Goal: Task Accomplishment & Management: Manage account settings

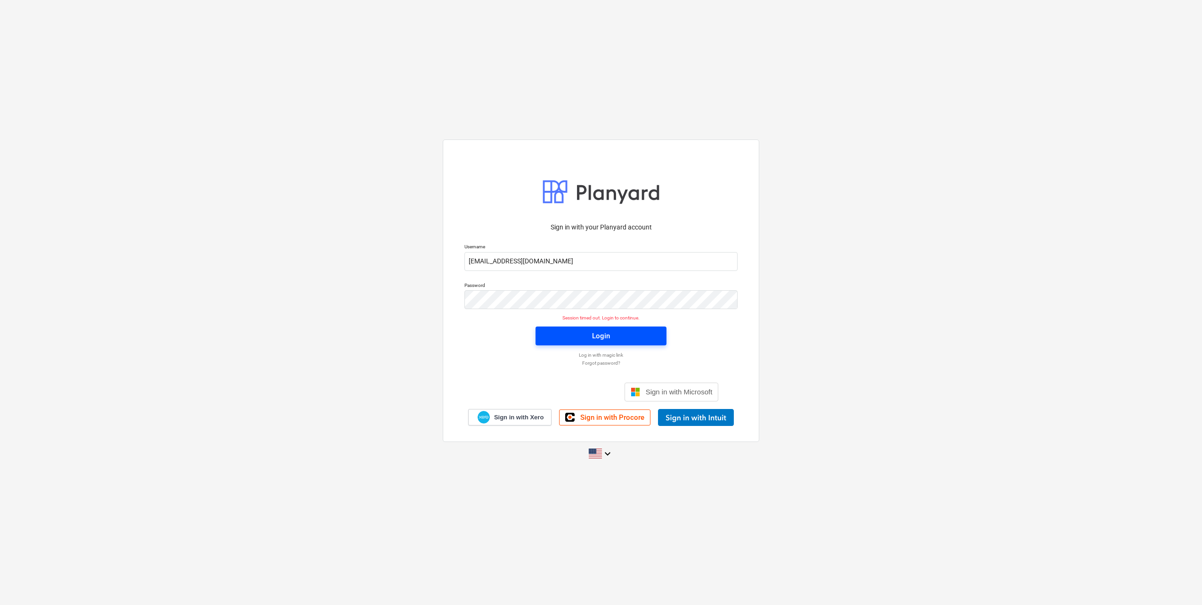
click at [644, 333] on span "Login" at bounding box center [601, 336] width 108 height 12
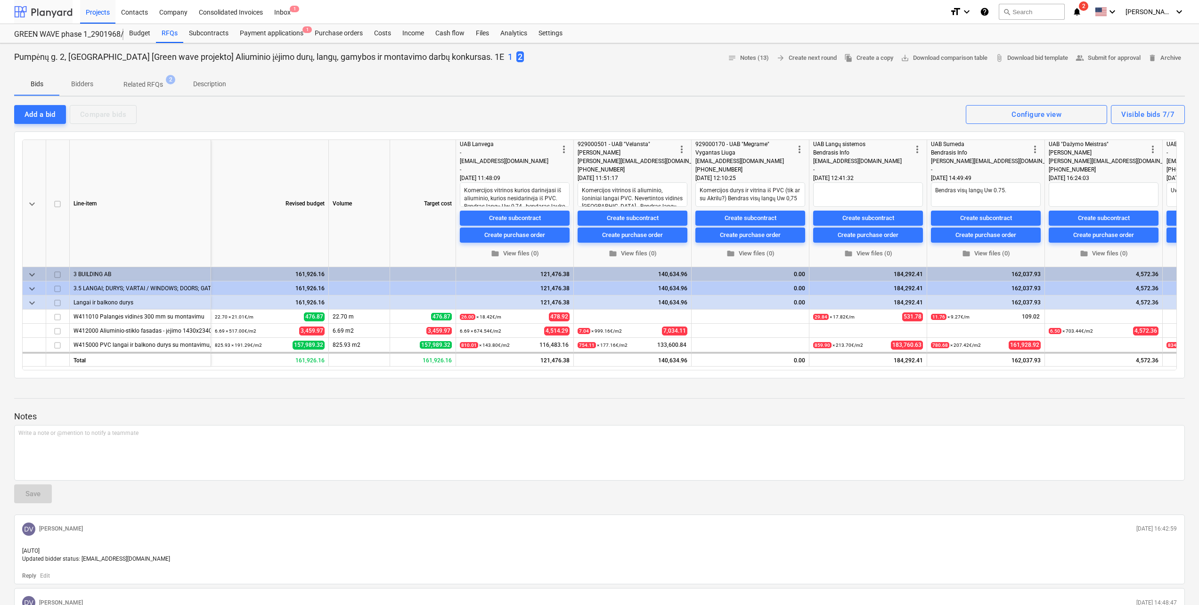
click at [56, 11] on div at bounding box center [43, 12] width 58 height 24
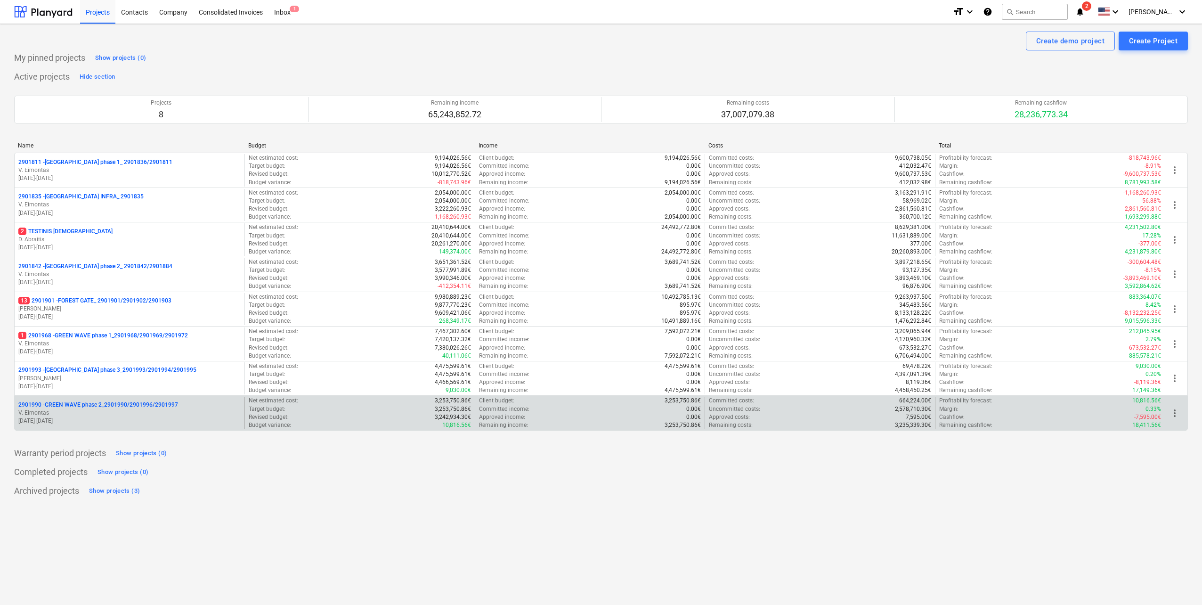
click at [158, 402] on p "2901990 - GREEN WAVE phase 2_2901990/2901996/2901997" at bounding box center [98, 405] width 160 height 8
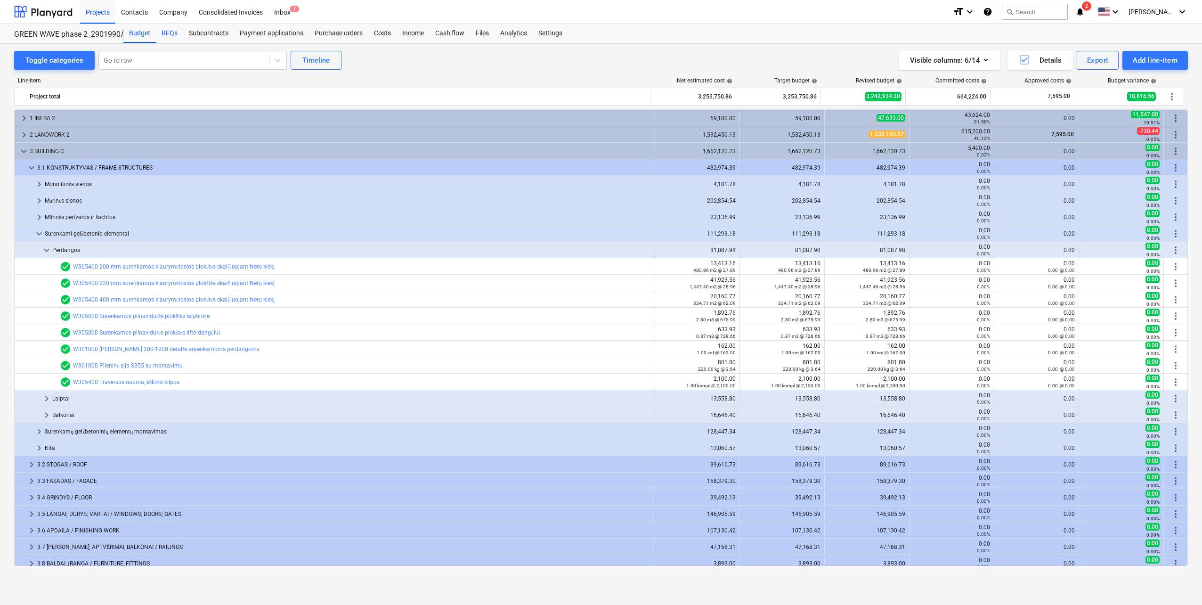
click at [171, 40] on div "RFQs" at bounding box center [169, 33] width 27 height 19
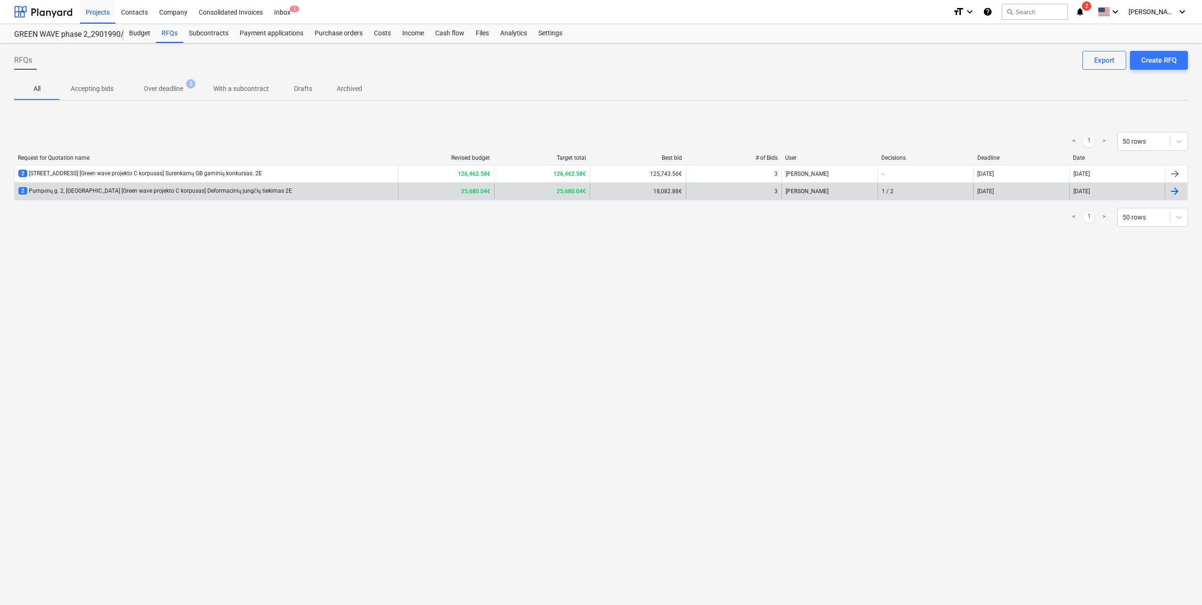
click at [189, 189] on div "2 Pumpėnų g. 2, [GEOGRAPHIC_DATA] [Green wave projekto C korpusas] Deformacinių…" at bounding box center [155, 191] width 274 height 8
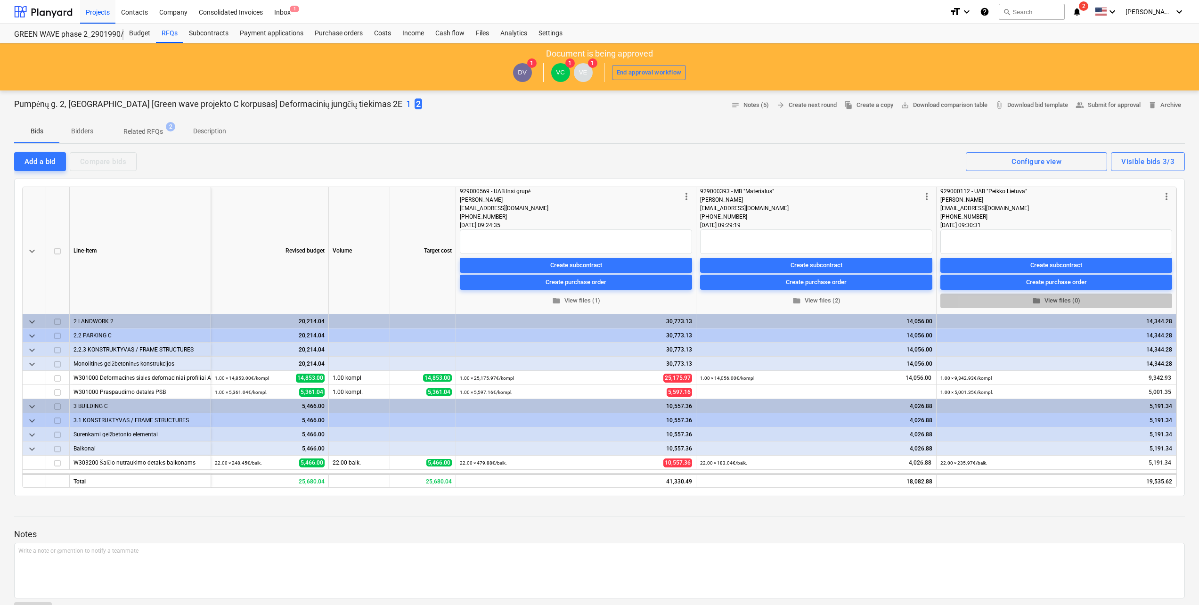
click at [1038, 299] on span "folder" at bounding box center [1036, 300] width 8 height 8
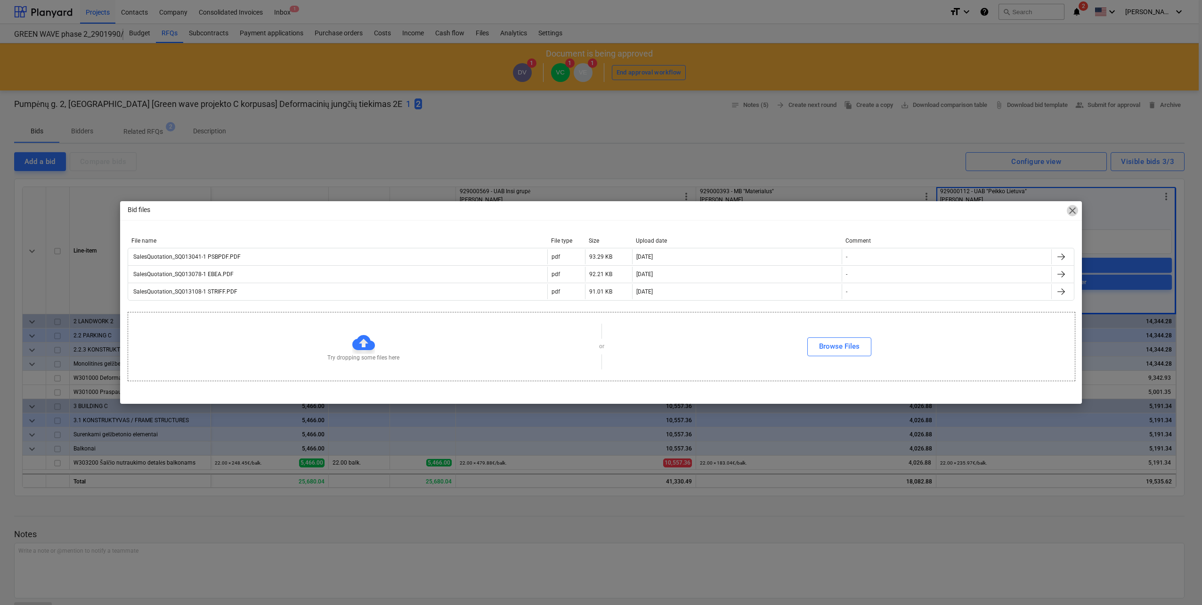
click at [1071, 207] on span "close" at bounding box center [1072, 210] width 11 height 11
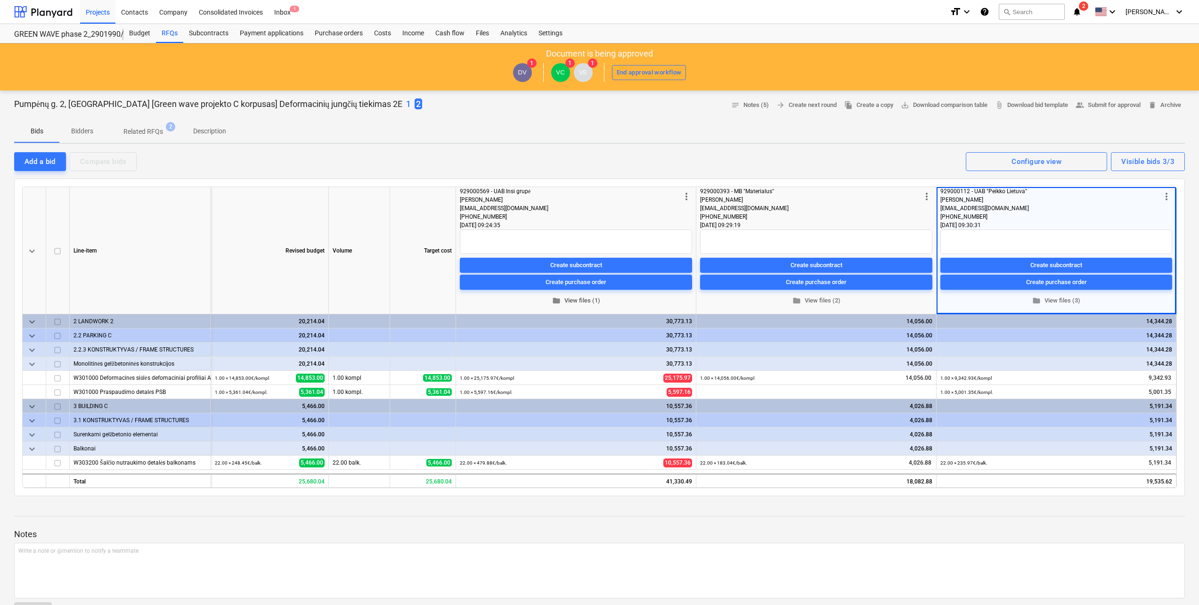
click at [597, 308] on button "folder View files (1)" at bounding box center [576, 301] width 232 height 15
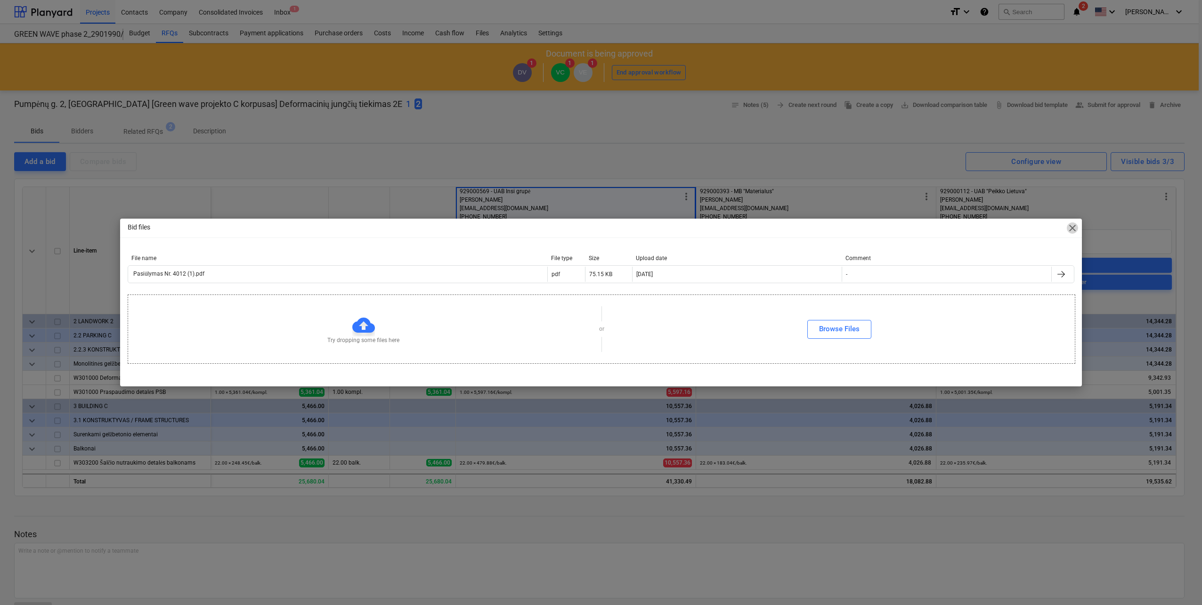
click at [1075, 229] on span "close" at bounding box center [1072, 227] width 11 height 11
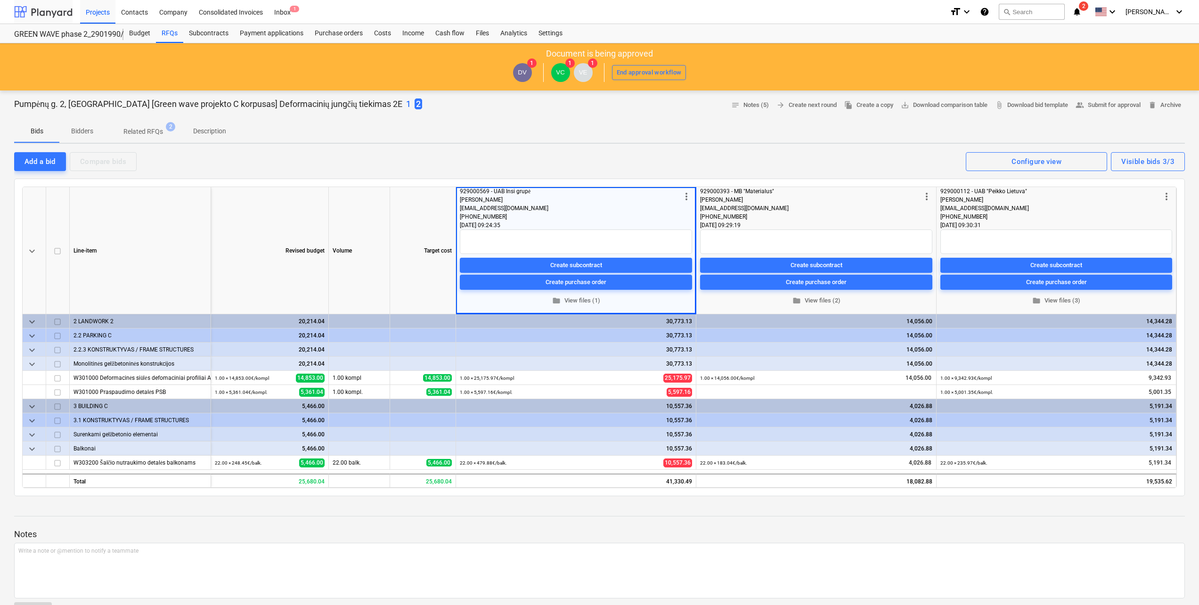
click at [50, 9] on div at bounding box center [43, 12] width 58 height 24
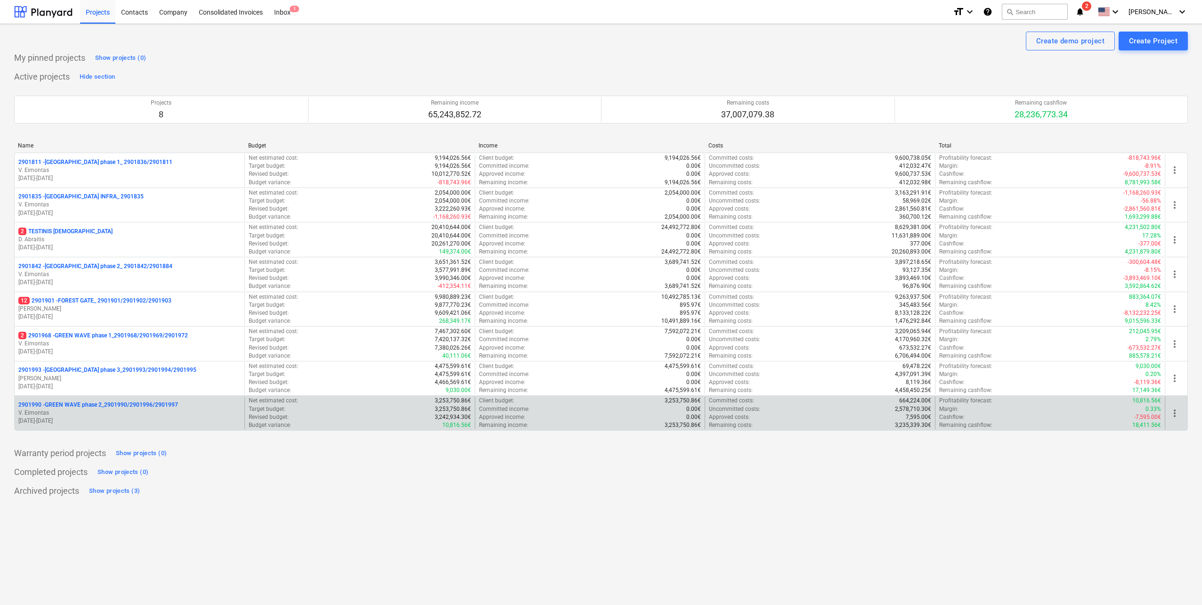
click at [165, 405] on p "2901990 - GREEN WAVE phase 2_2901990/2901996/2901997" at bounding box center [98, 405] width 160 height 8
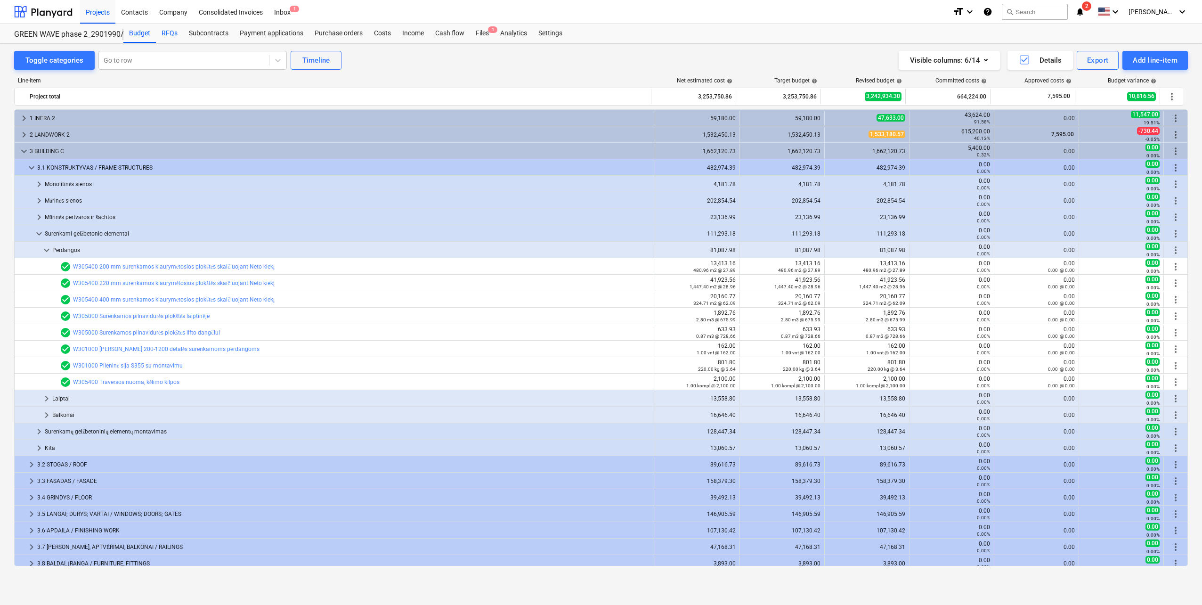
click at [162, 35] on div "RFQs" at bounding box center [169, 33] width 27 height 19
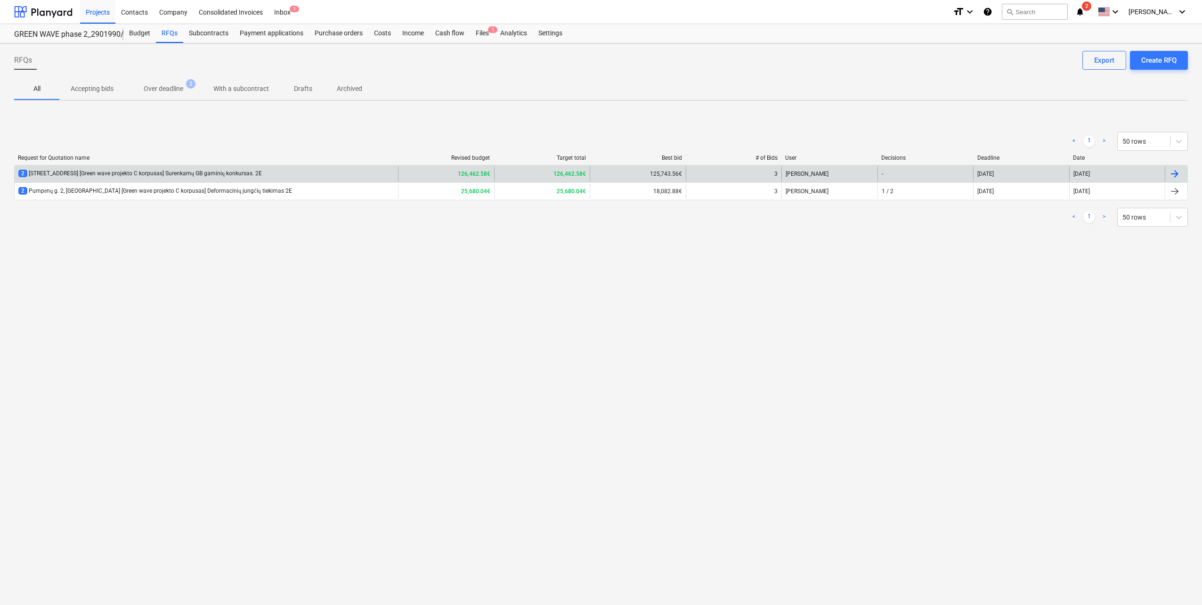
click at [221, 168] on div "2 [STREET_ADDRESS] [Green wave projekto C korpusas] Surenkamų GB gaminių konkur…" at bounding box center [207, 173] width 384 height 15
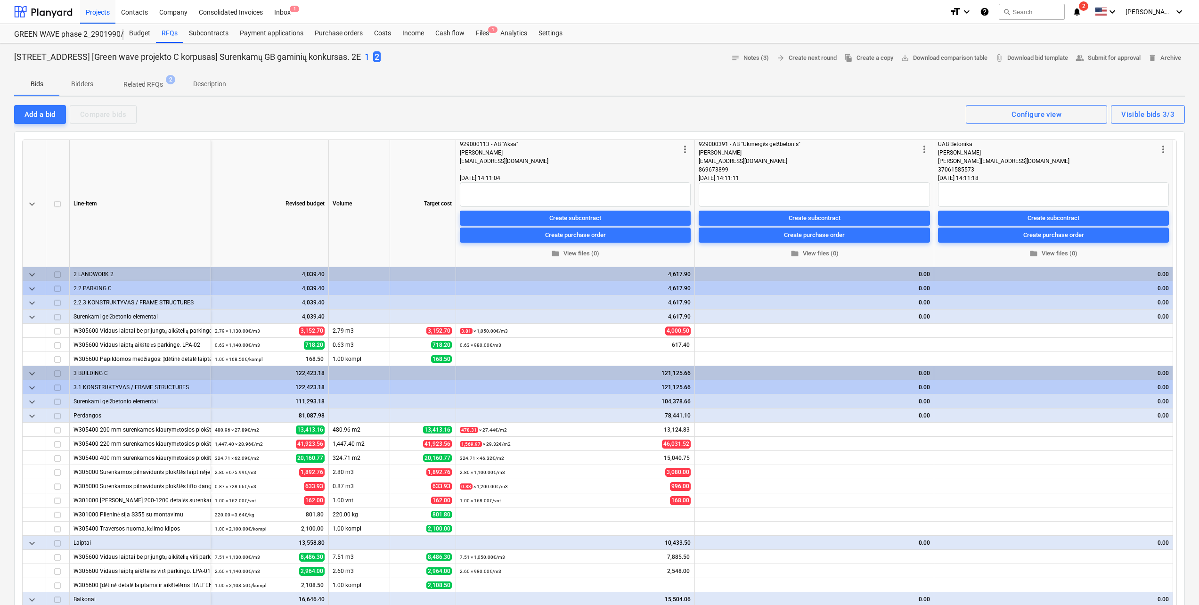
click at [369, 59] on p "1" at bounding box center [367, 56] width 5 height 11
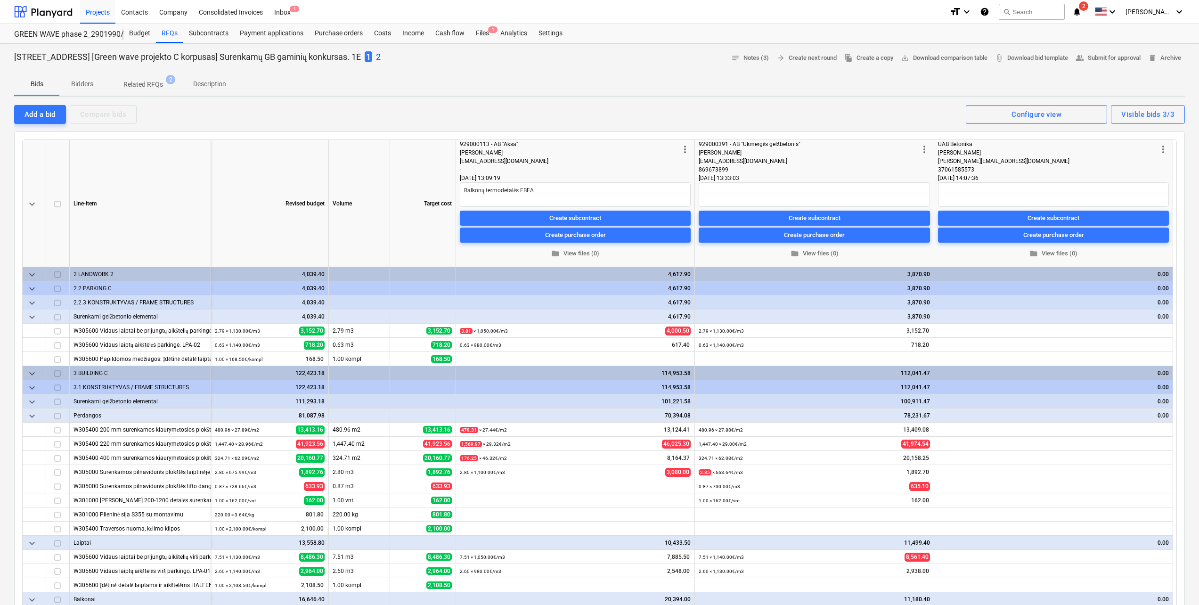
click at [390, 54] on div "[STREET_ADDRESS] [Green wave projekto C korpusas] Surenkamų GB gaminių konkursa…" at bounding box center [599, 58] width 1171 height 15
click at [381, 54] on p "2" at bounding box center [378, 56] width 5 height 11
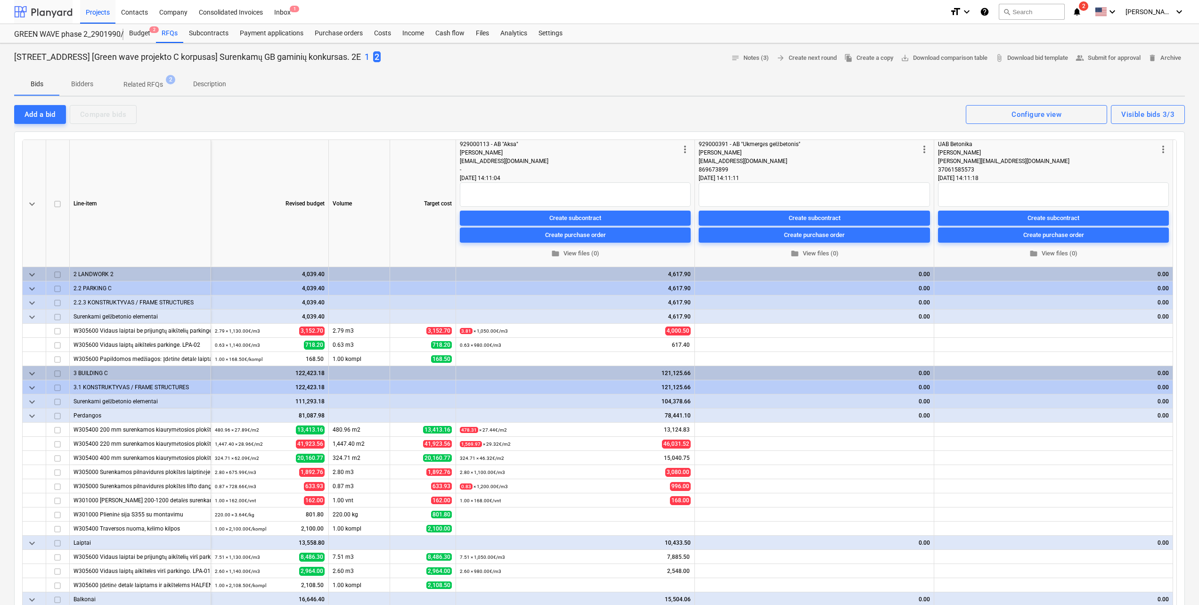
click at [64, 7] on div at bounding box center [43, 12] width 58 height 24
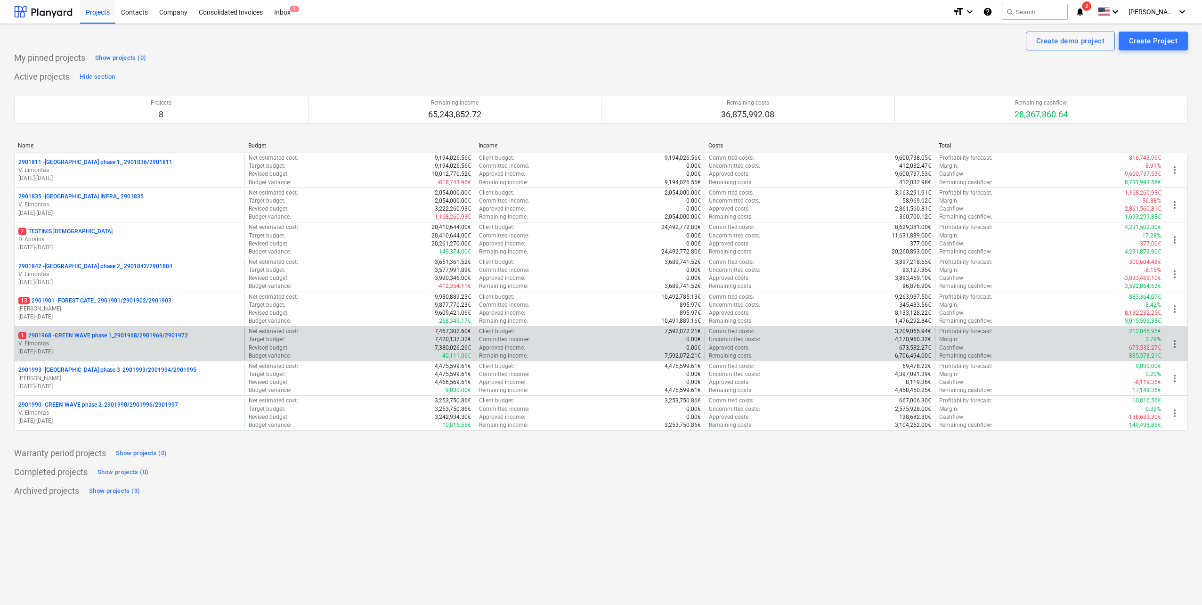
click at [157, 331] on div "1 2901968 - GREEN WAVE phase 1_2901968/2901969/2901972 V. Eimontas [DATE] - [DA…" at bounding box center [130, 343] width 230 height 33
click at [155, 335] on p "1 2901968 - GREEN WAVE phase 1_2901968/2901969/2901972" at bounding box center [103, 336] width 170 height 8
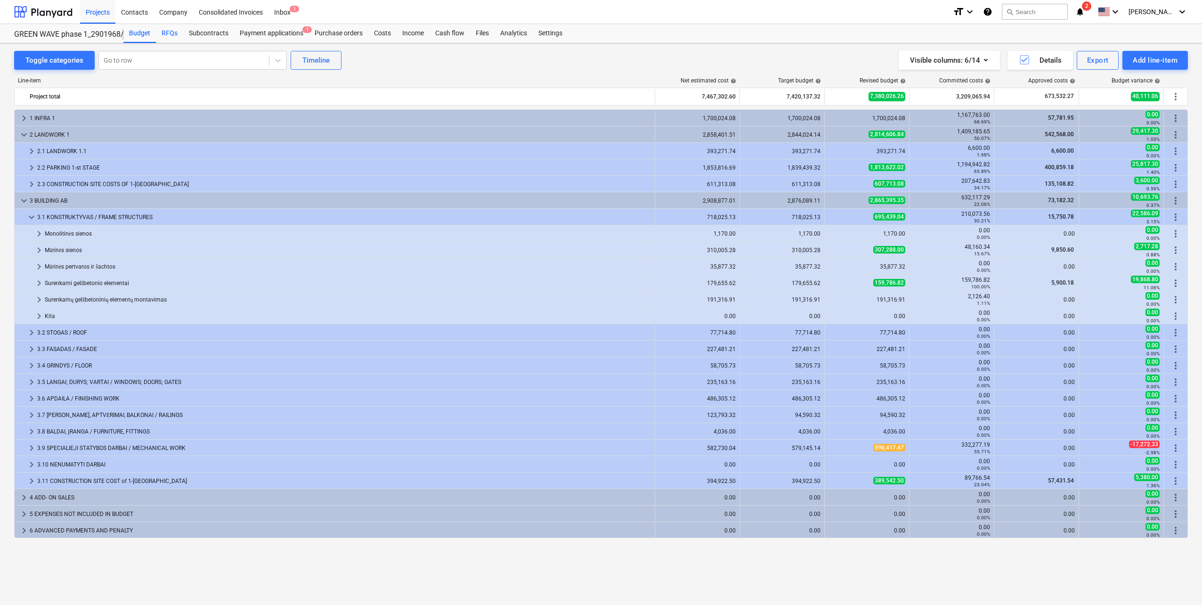
click at [165, 38] on div "RFQs" at bounding box center [169, 33] width 27 height 19
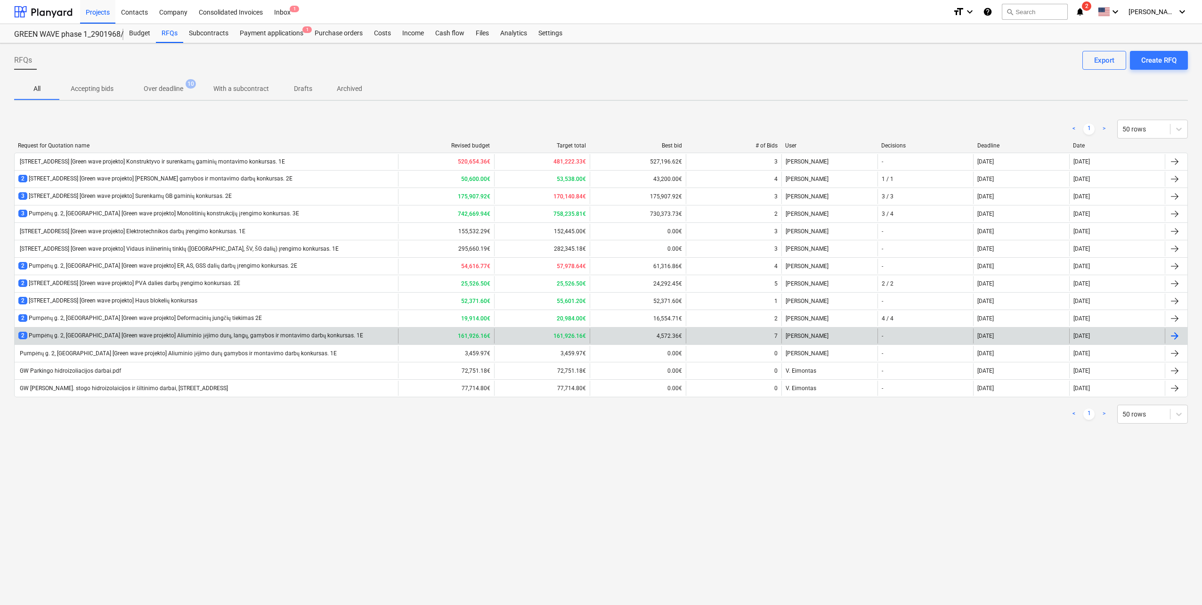
click at [221, 333] on div "2 [STREET_ADDRESS] [Green wave projekto] Aliuminio įėjimo durų, langų, gamybos …" at bounding box center [190, 336] width 345 height 8
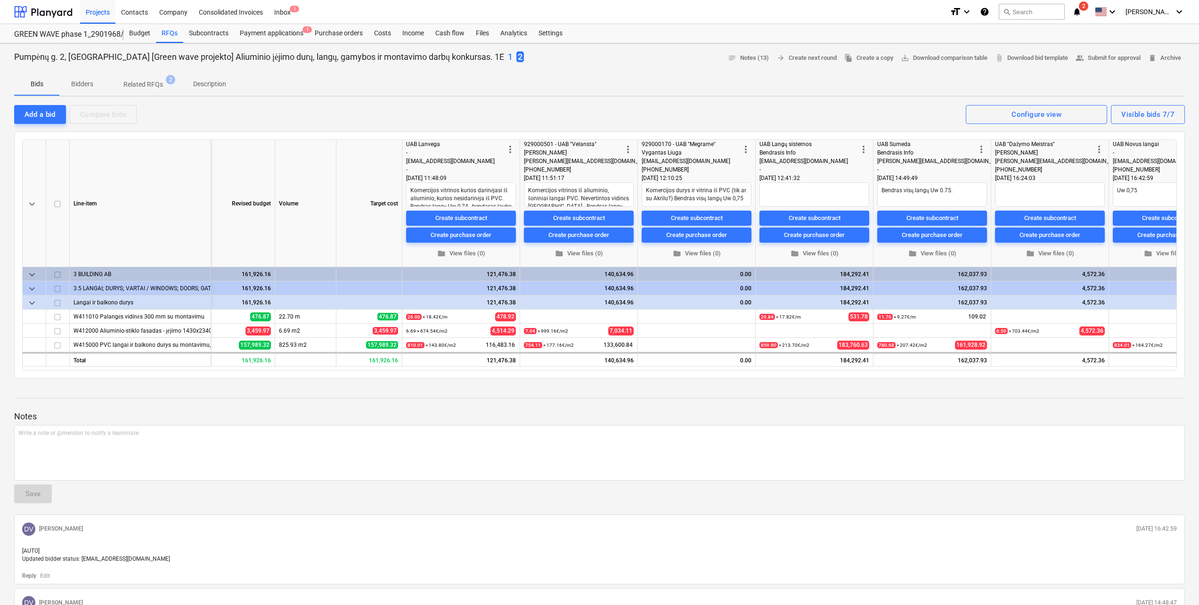
scroll to position [0, 104]
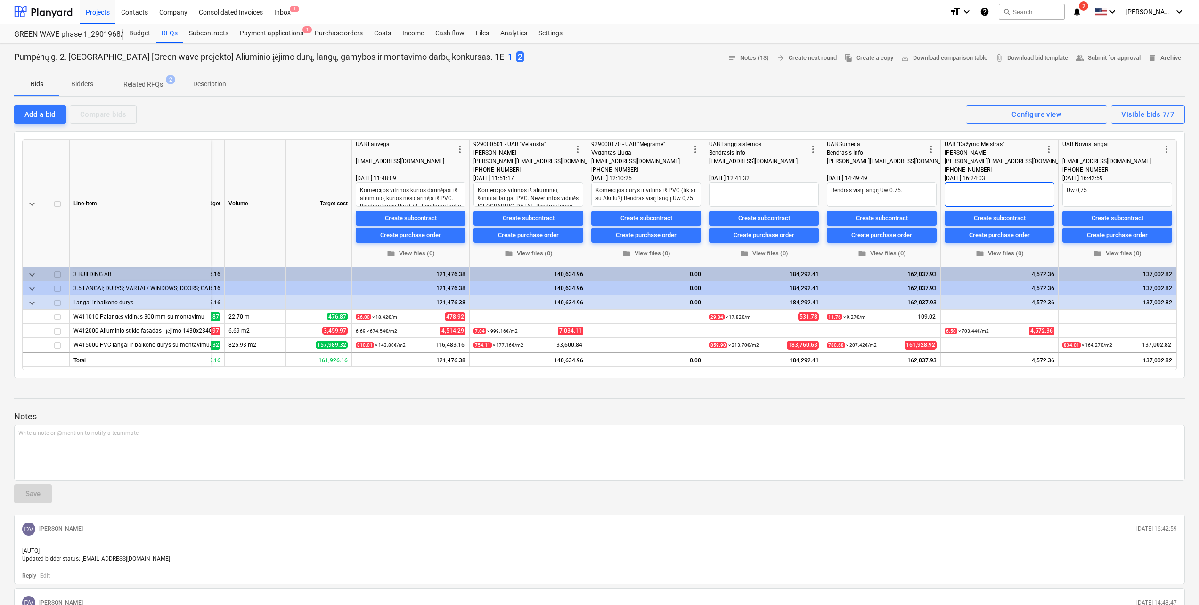
click at [1020, 197] on textarea at bounding box center [1000, 194] width 110 height 25
type textarea "x"
type textarea "K"
type textarea "x"
type textarea "Ko"
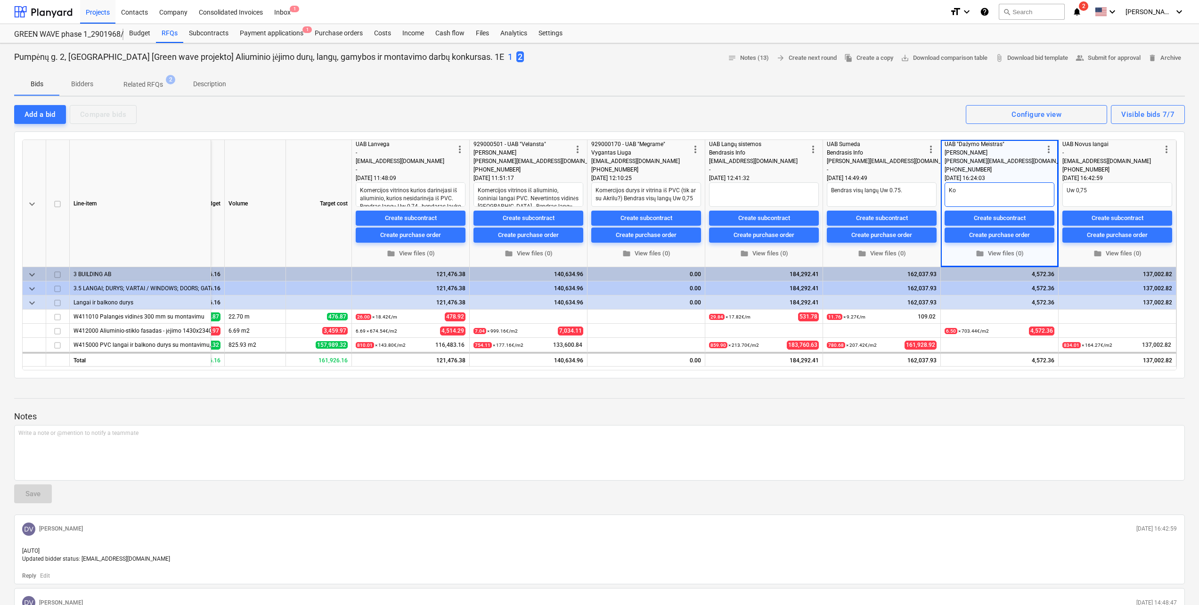
type textarea "x"
type textarea "Kom"
type textarea "x"
type textarea "Kome"
type textarea "x"
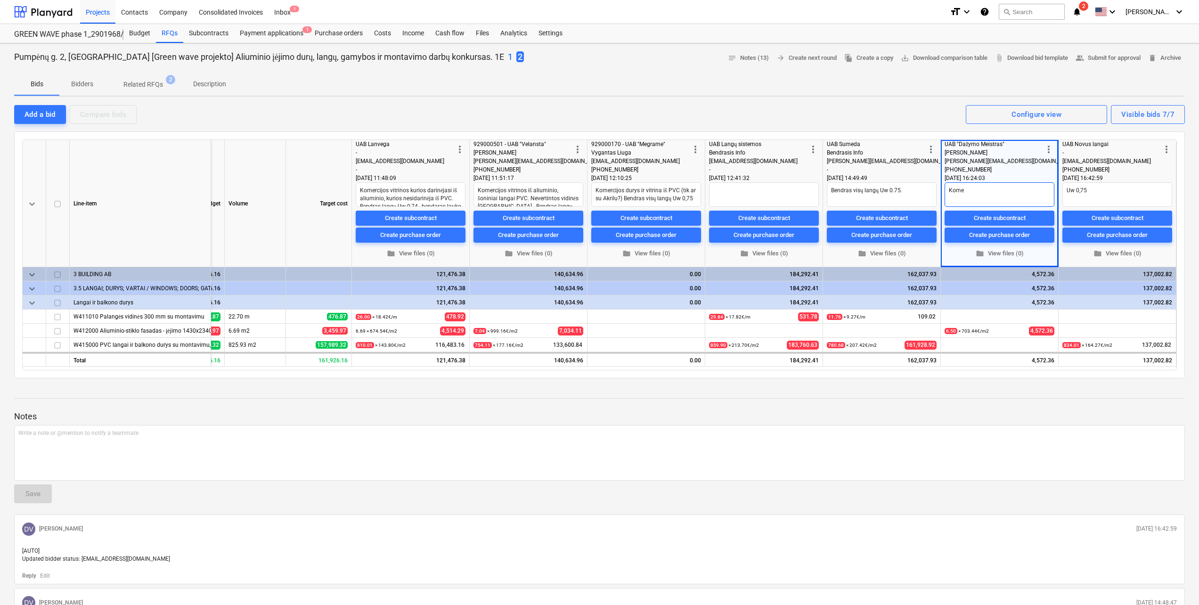
type textarea "Komer"
type textarea "x"
type textarea "Komerc"
type textarea "x"
type textarea "Komerci"
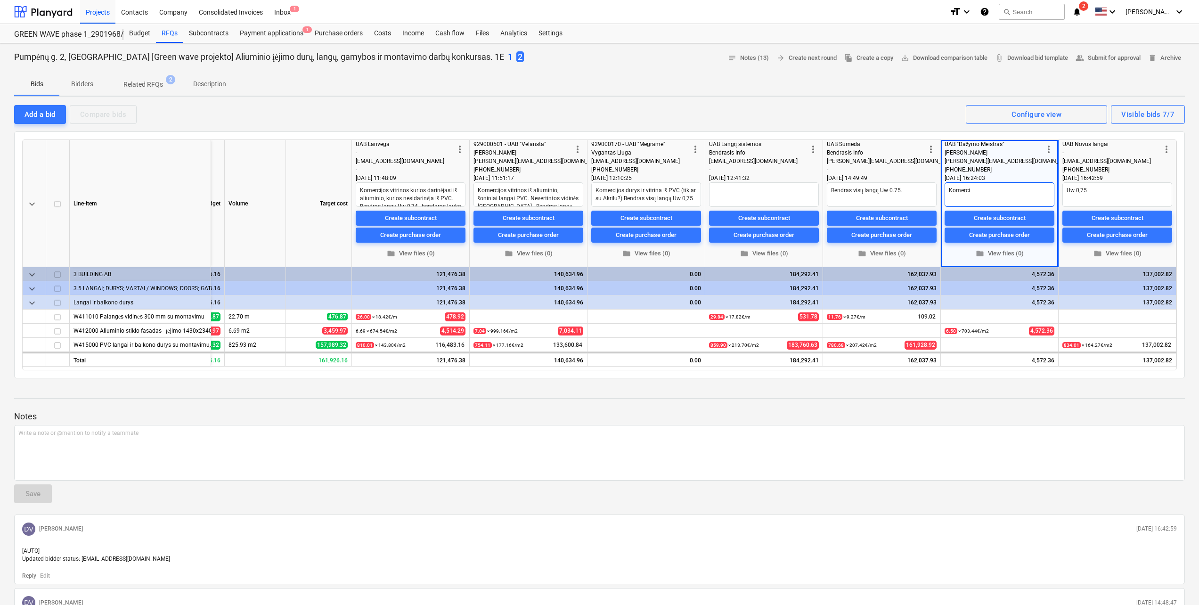
type textarea "x"
type textarea "Komercij"
type textarea "x"
type textarea "Komercijo"
type textarea "x"
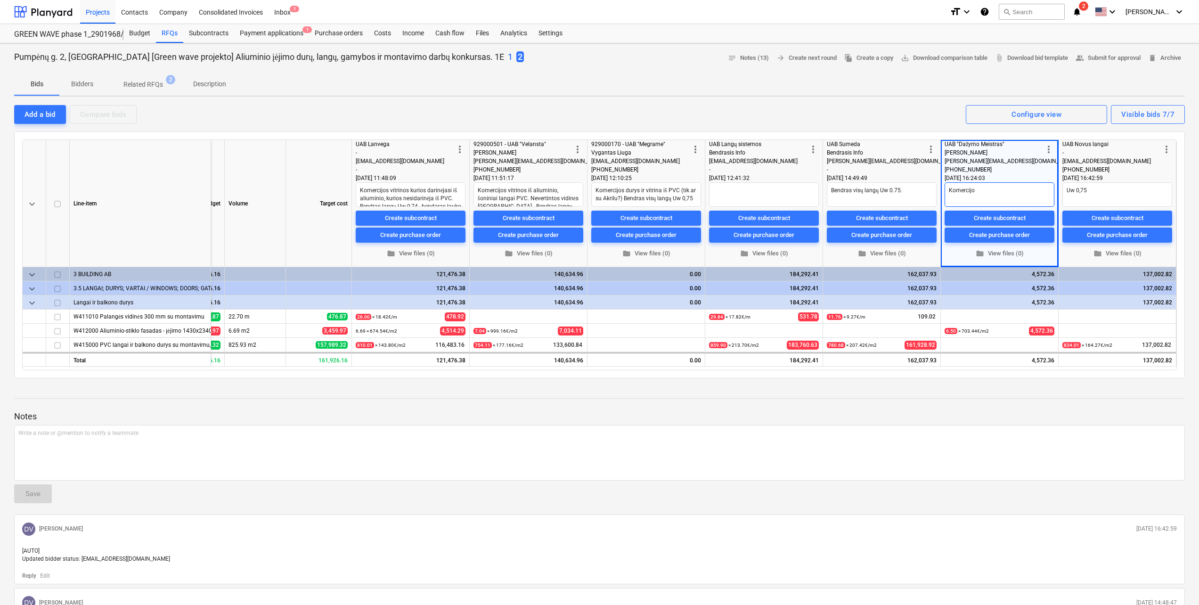
type textarea "Komercijos"
type textarea "x"
type textarea "Komercijos"
type textarea "x"
type textarea "Komercijos v"
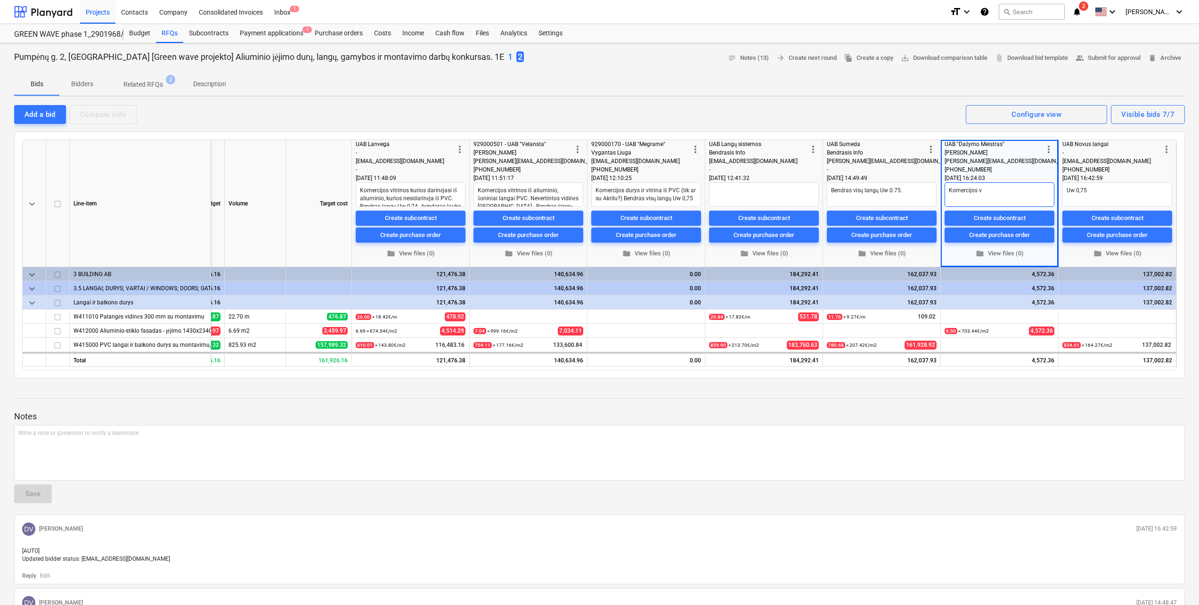
type textarea "x"
type textarea "Komercijos vi"
type textarea "x"
type textarea "Komercijos vis"
type textarea "x"
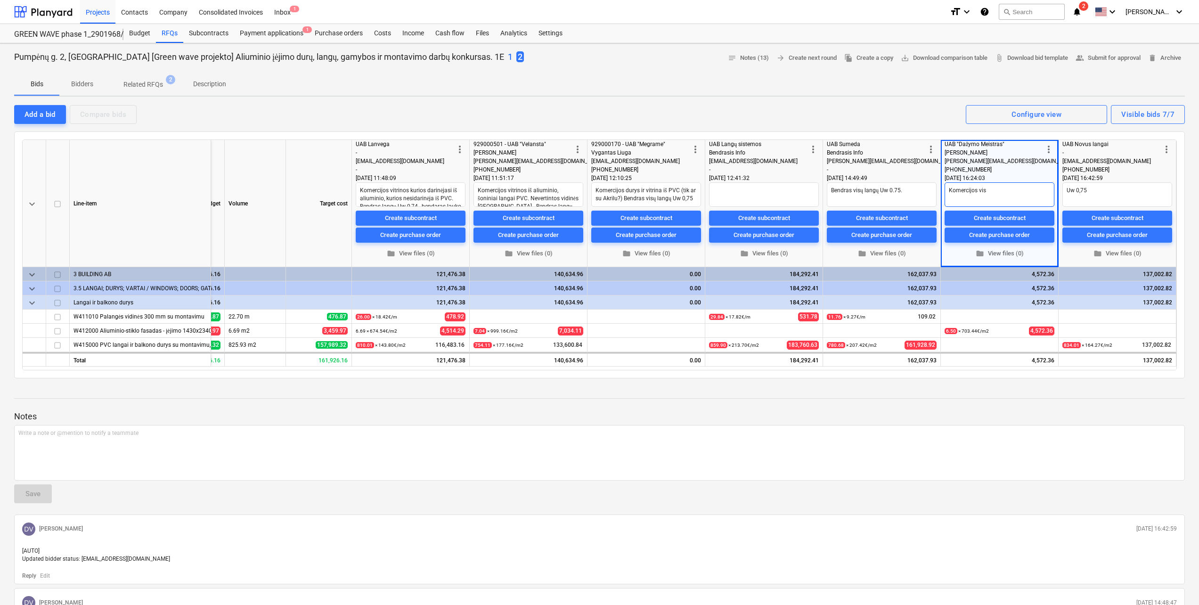
type textarea "Komercijos visi"
type textarea "x"
type textarea "Komercijos visi"
type textarea "x"
type textarea "Komercijos visi l"
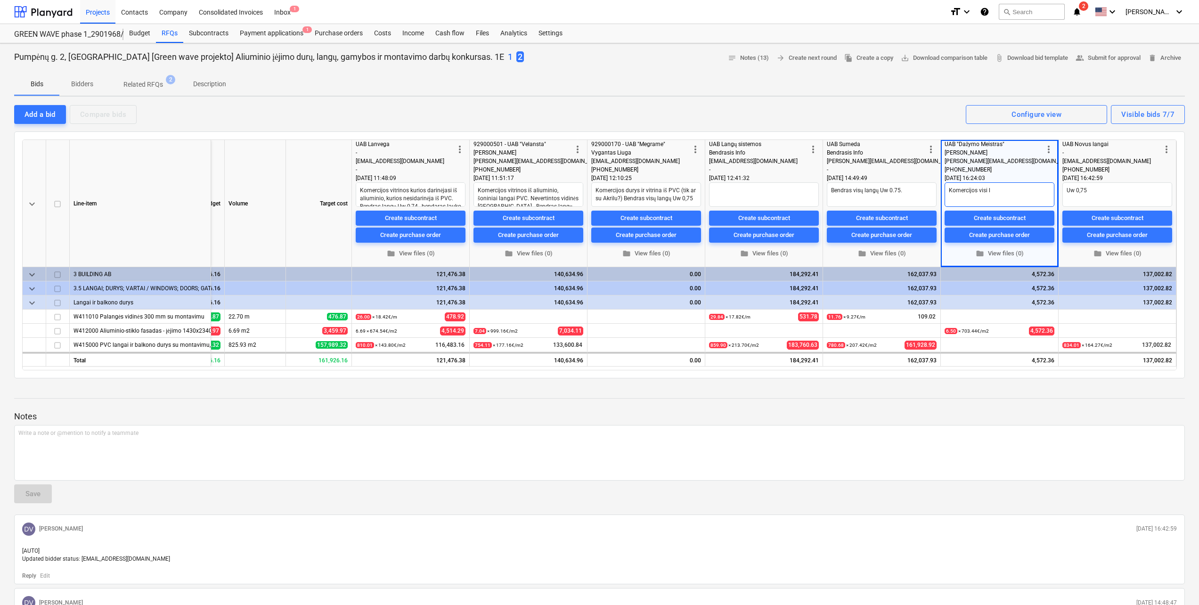
type textarea "x"
type textarea "Komercijos visi la"
type textarea "x"
type textarea "Komercijos visi lan"
type textarea "x"
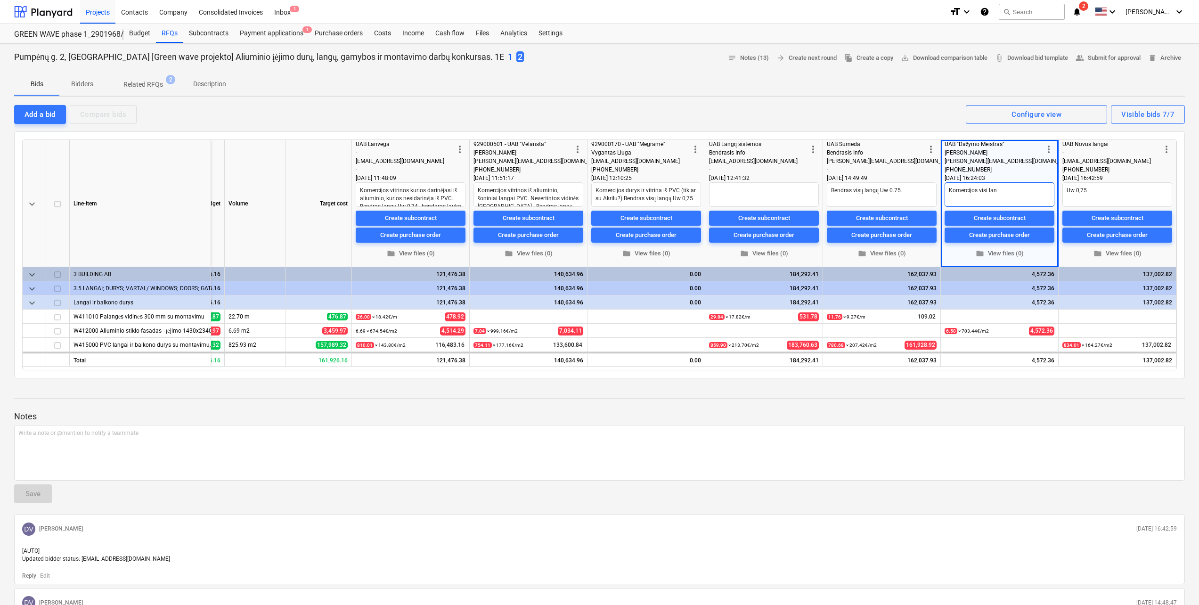
type textarea "Komercijos visi lang"
type textarea "x"
type textarea "Komercijos visi langa"
type textarea "x"
type textarea "Komercijos visi langai"
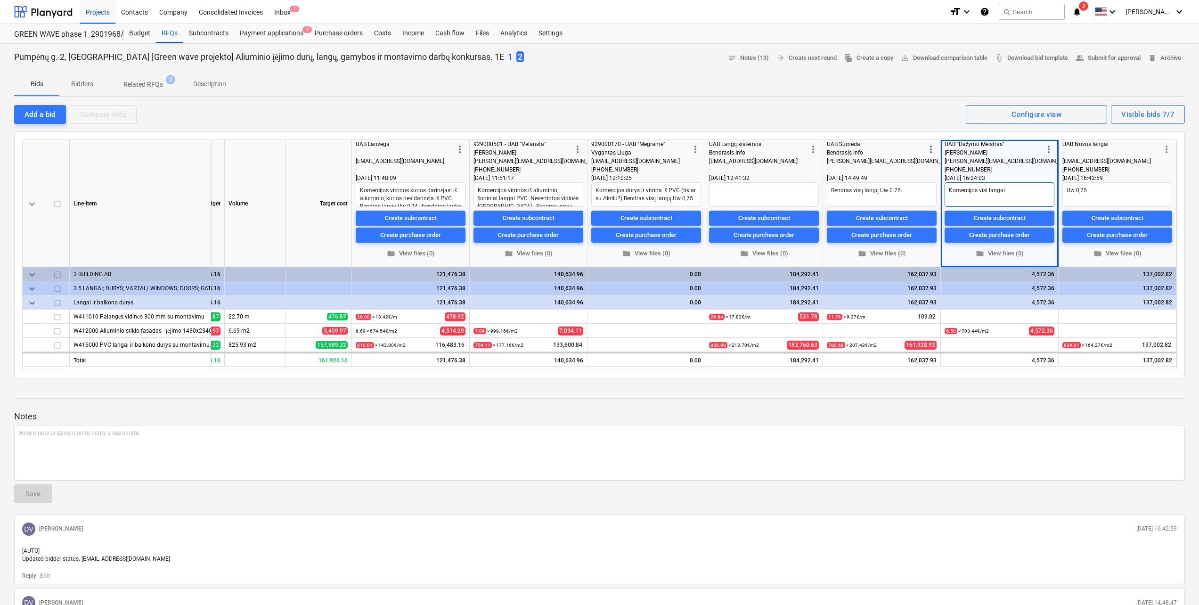
type textarea "x"
type textarea "Komercijos visi langai"
type textarea "x"
type textarea "Komercijos visi langai i"
type textarea "x"
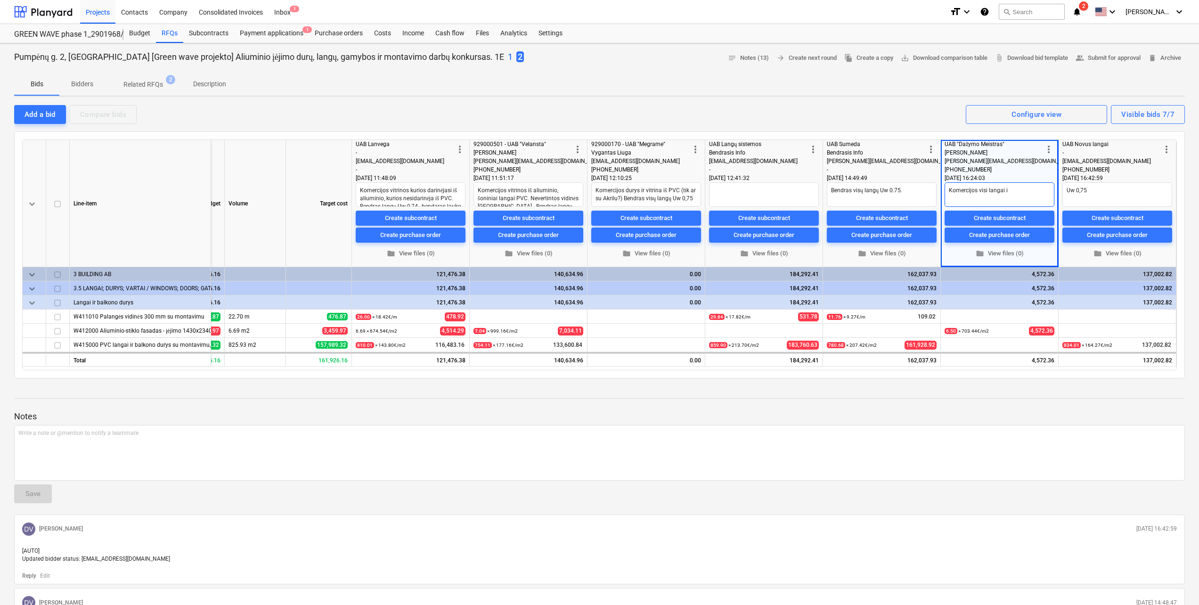
type textarea "Komercijos visi langai iš"
type textarea "x"
type textarea "Komercijos visi langai i"
type textarea "x"
type textarea "Komercijos visi langai iš"
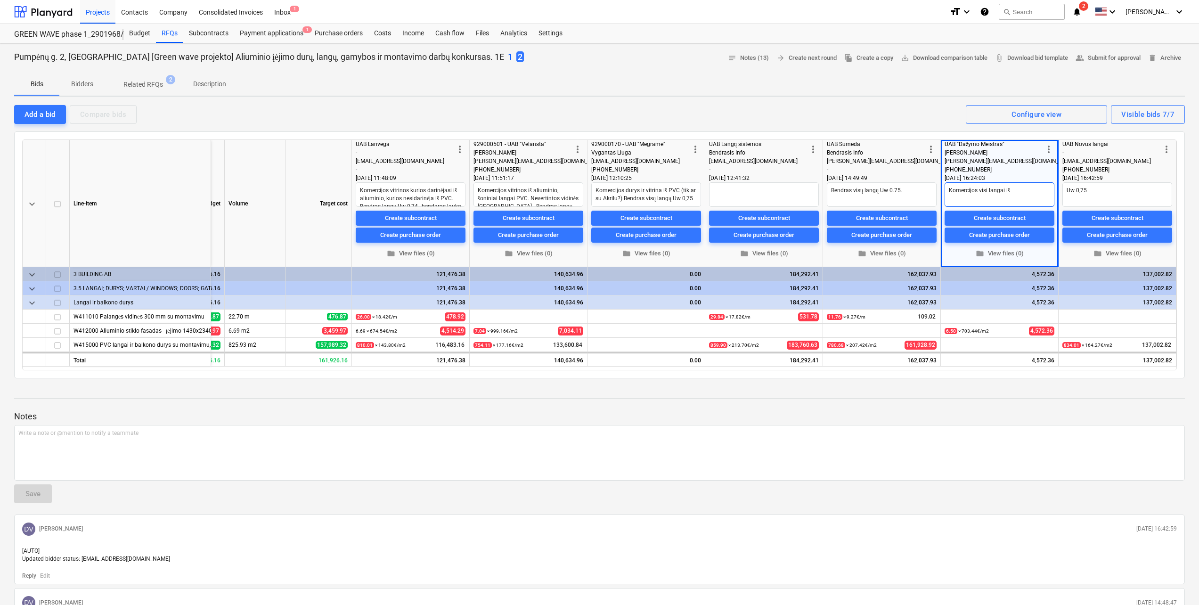
type textarea "x"
type textarea "Komercijos visi langai iš"
type textarea "x"
type textarea "Komercijos visi langai iš A"
type textarea "x"
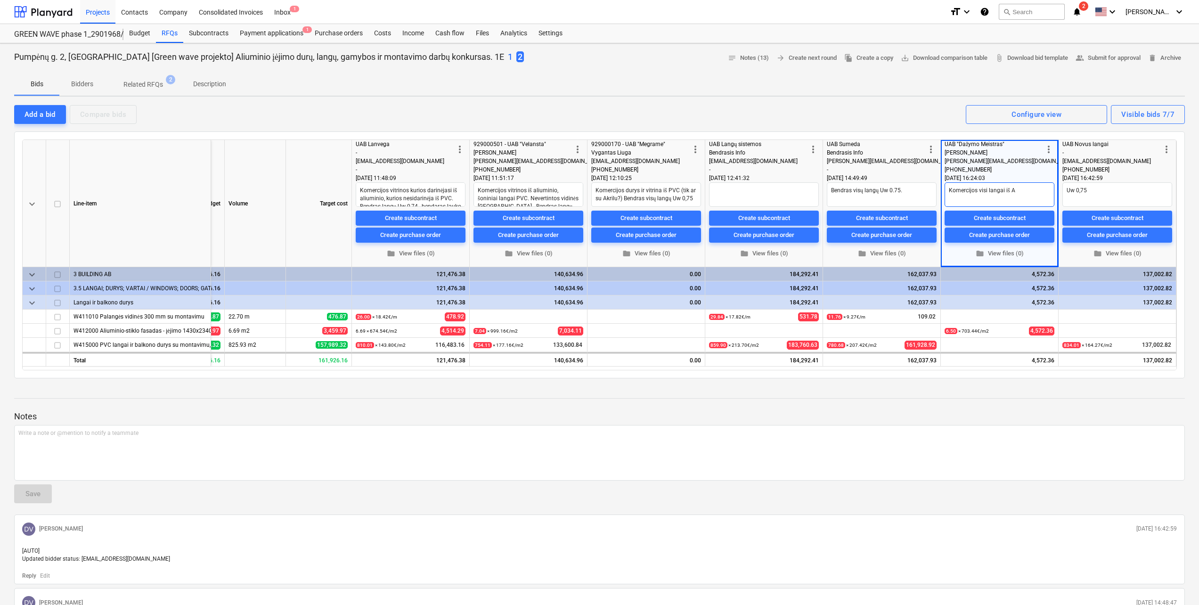
type textarea "Komercijos visi langai iš Al"
type textarea "x"
type textarea "Komercijos visi langai iš Ali"
type textarea "x"
type textarea "Komercijos visi langai iš [GEOGRAPHIC_DATA]"
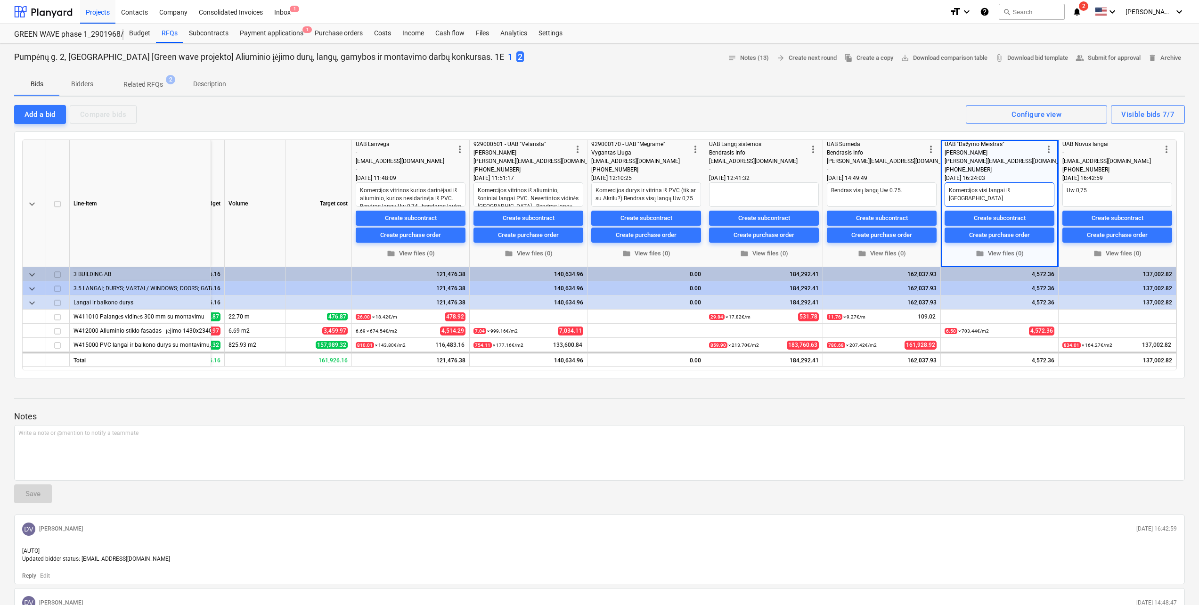
type textarea "x"
type textarea "Komercijos visi langai iš [GEOGRAPHIC_DATA]"
type textarea "x"
type textarea "Komercijos visi langai iš [GEOGRAPHIC_DATA]"
type textarea "x"
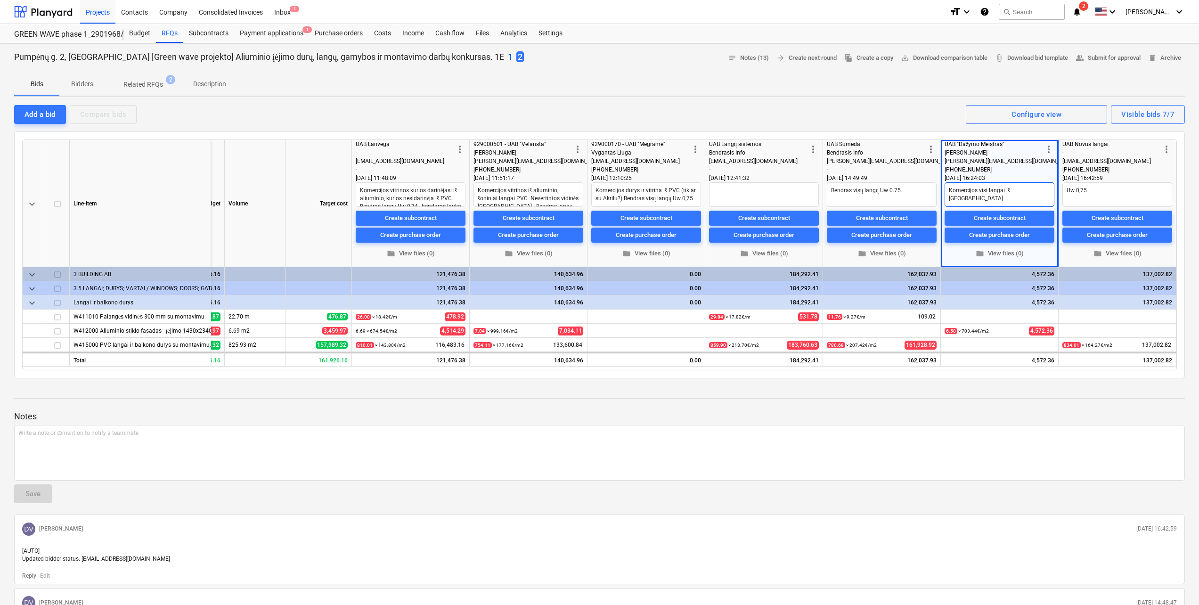
type textarea "Komercijos visi langai iš Aliumin"
type textarea "x"
type textarea "Komercijos visi langai iš Aliumini"
type textarea "x"
type textarea "Komercijos visi langai iš Aliuminio"
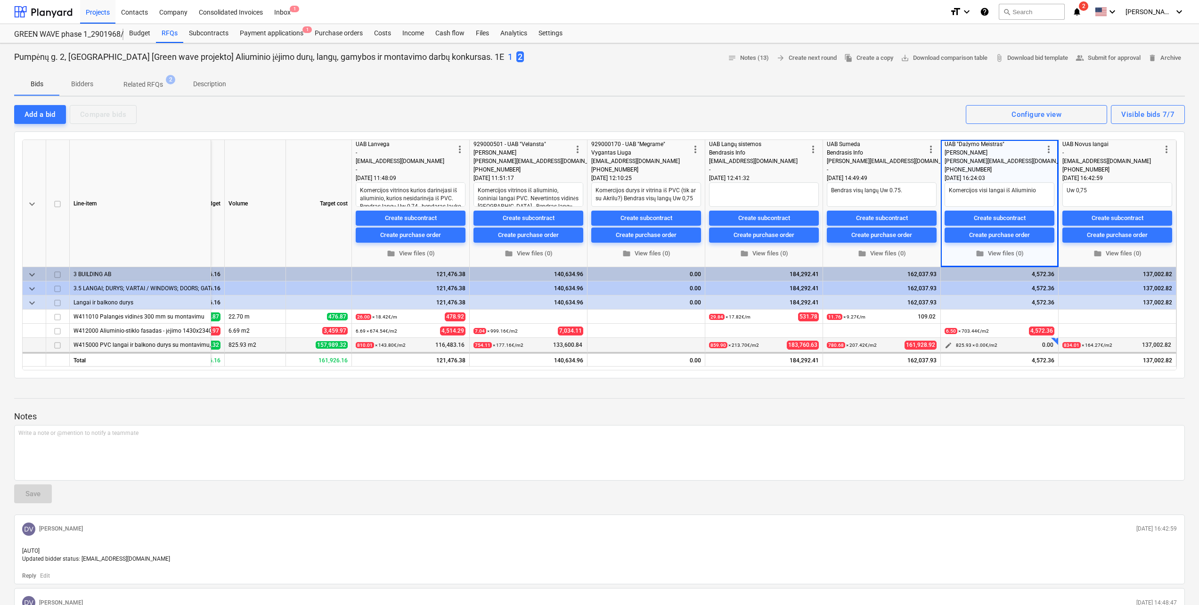
type textarea "x"
click at [949, 345] on span "edit" at bounding box center [949, 346] width 8 height 8
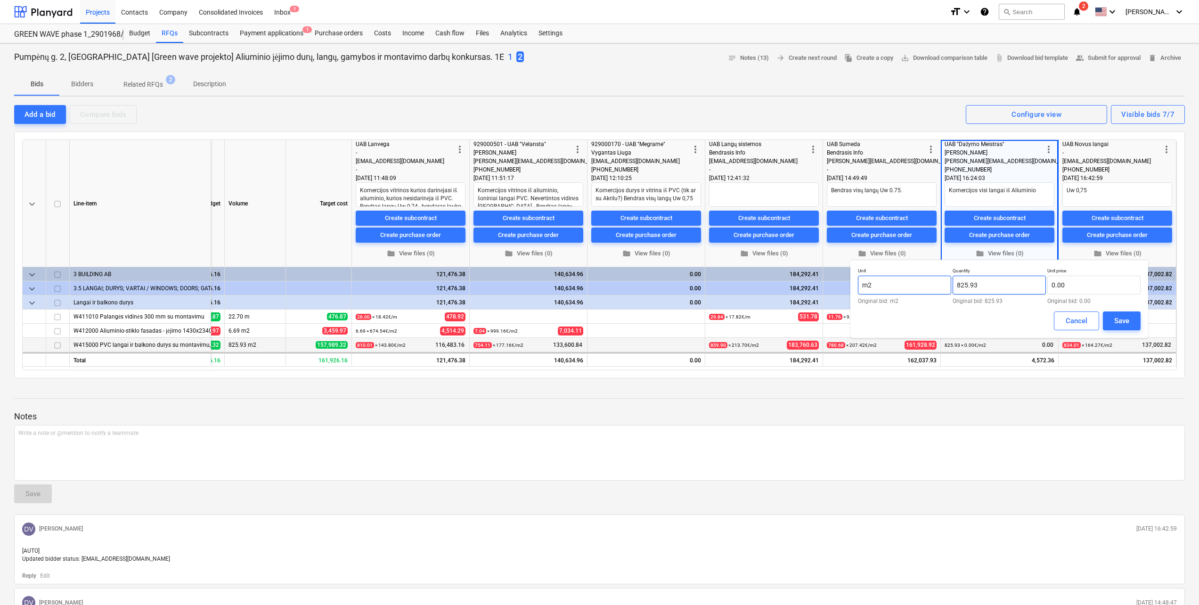
drag, startPoint x: 1005, startPoint y: 282, endPoint x: 875, endPoint y: 286, distance: 130.1
click at [875, 286] on div "Unit m2 Original bid: m2 Quantity 825.93 Original bid: 825.93 Unit price 0.00 O…" at bounding box center [999, 286] width 283 height 36
type input "į"
type input "59.59"
click at [1109, 294] on input "text" at bounding box center [1093, 285] width 93 height 19
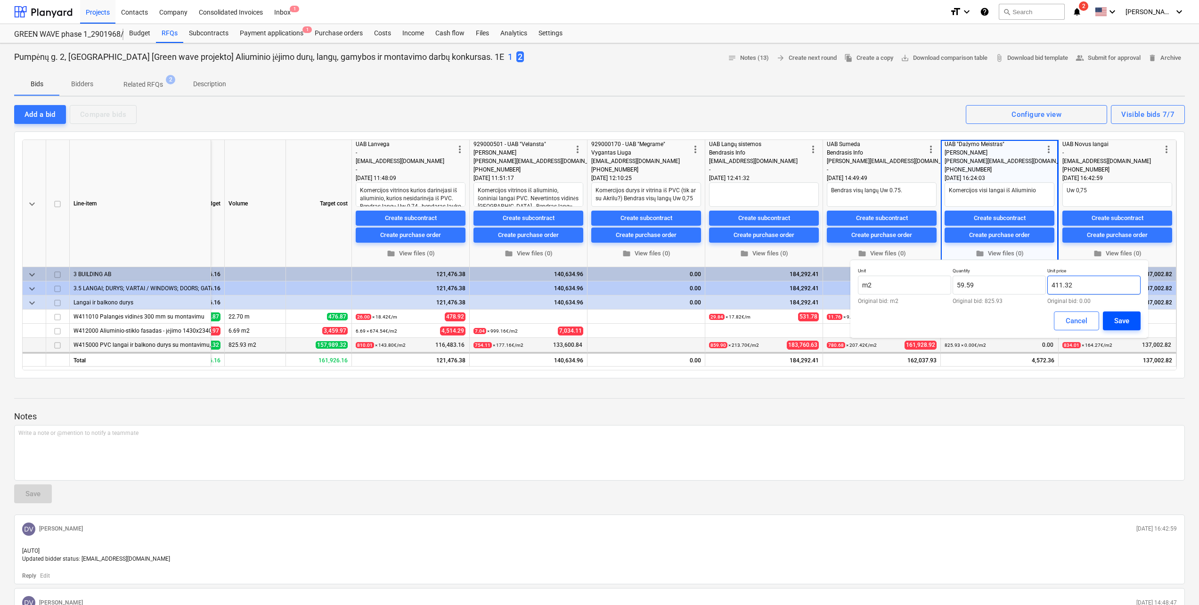
type input "411.32"
click at [1128, 315] on div "Save" at bounding box center [1121, 321] width 15 height 12
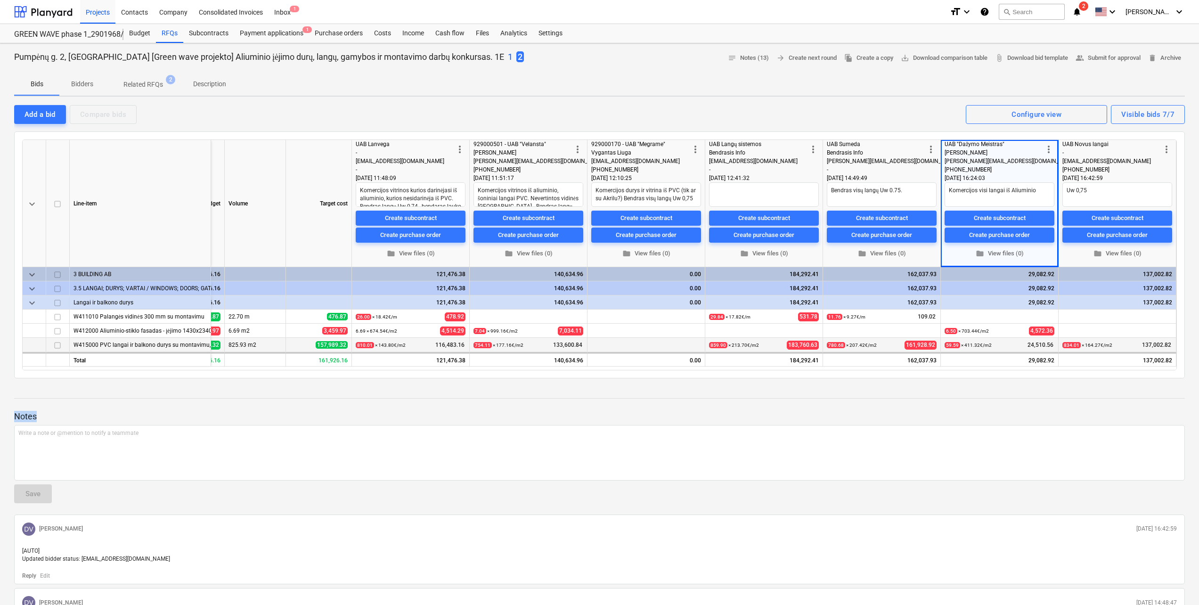
drag, startPoint x: 1014, startPoint y: 410, endPoint x: 920, endPoint y: 432, distance: 96.7
click at [920, 432] on p "Write a note or @mention to notify a teammate [PERSON_NAME]" at bounding box center [599, 433] width 1162 height 8
click at [172, 27] on div "RFQs" at bounding box center [169, 33] width 27 height 19
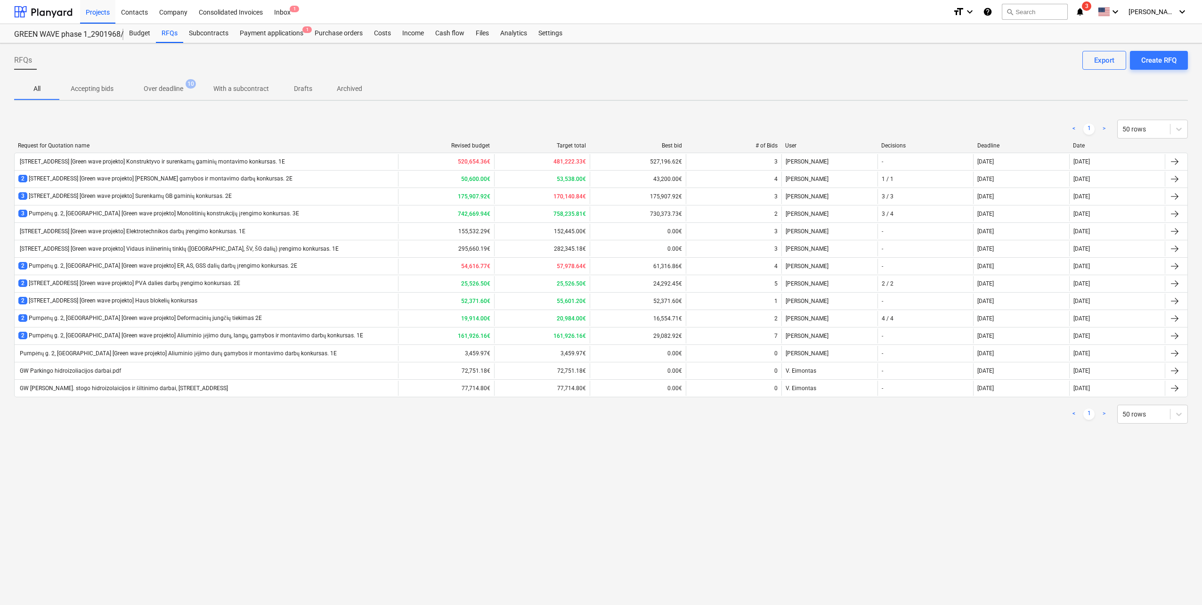
click at [42, 89] on p "All" at bounding box center [36, 89] width 23 height 10
click at [42, 14] on div at bounding box center [43, 12] width 58 height 24
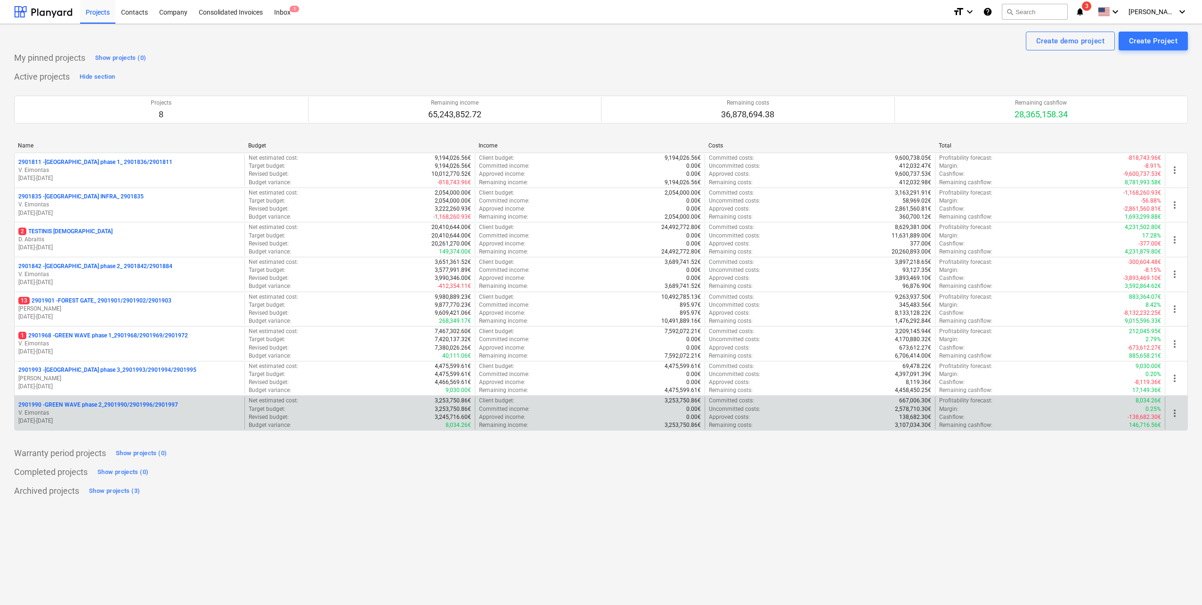
click at [131, 416] on p "V. Eimontas" at bounding box center [129, 413] width 222 height 8
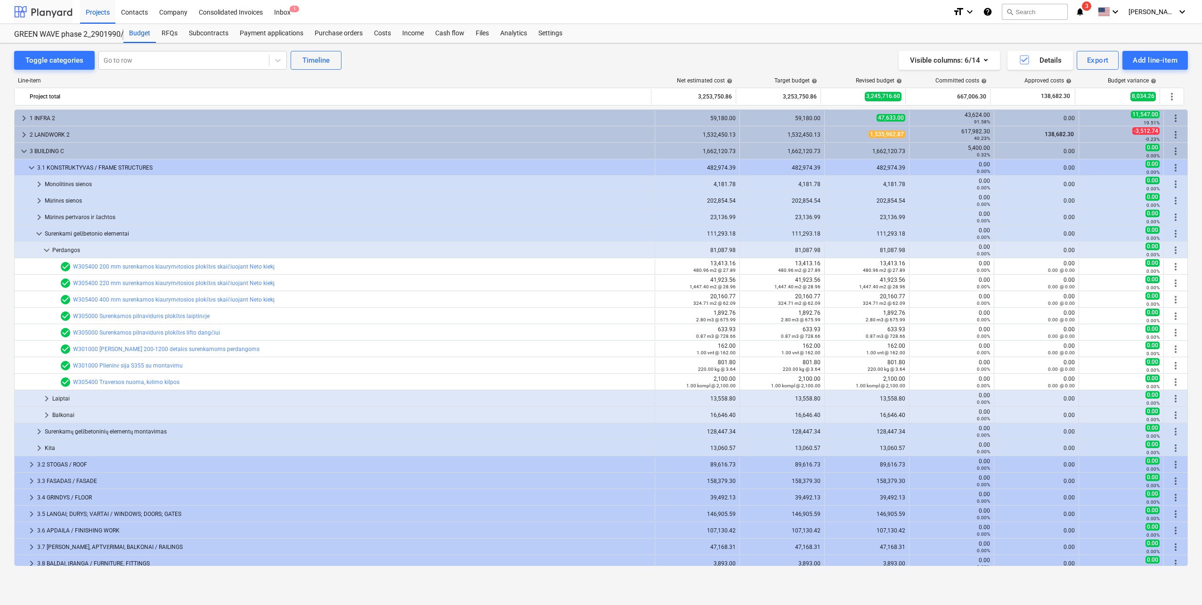
click at [58, 15] on div at bounding box center [43, 12] width 58 height 24
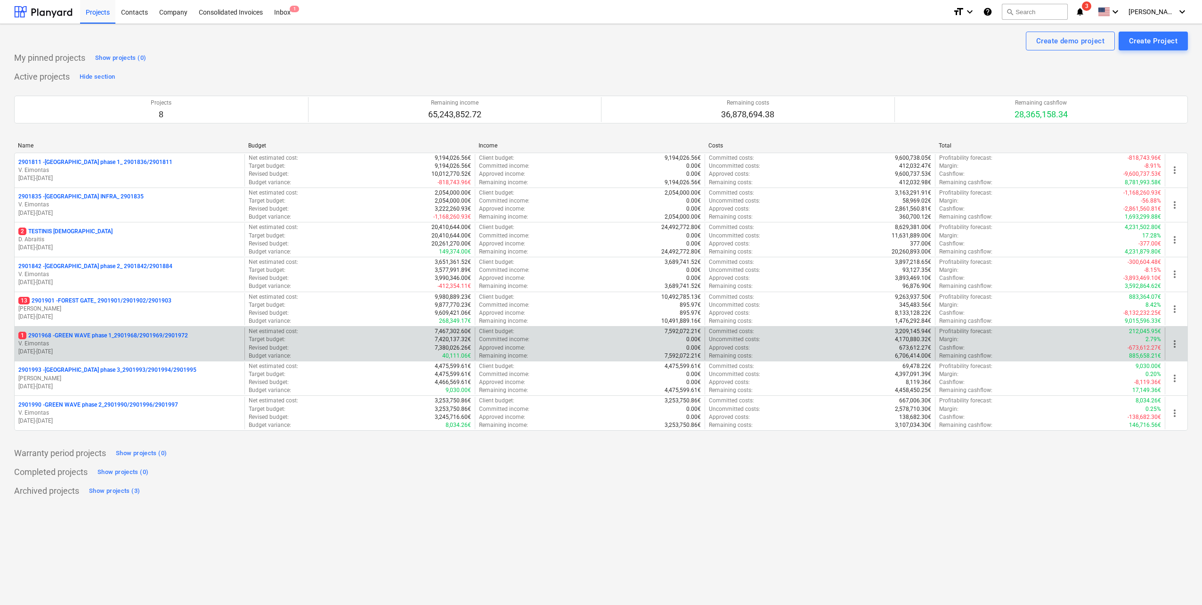
click at [128, 334] on p "1 2901968 - GREEN WAVE phase 1_2901968/2901969/2901972" at bounding box center [103, 336] width 170 height 8
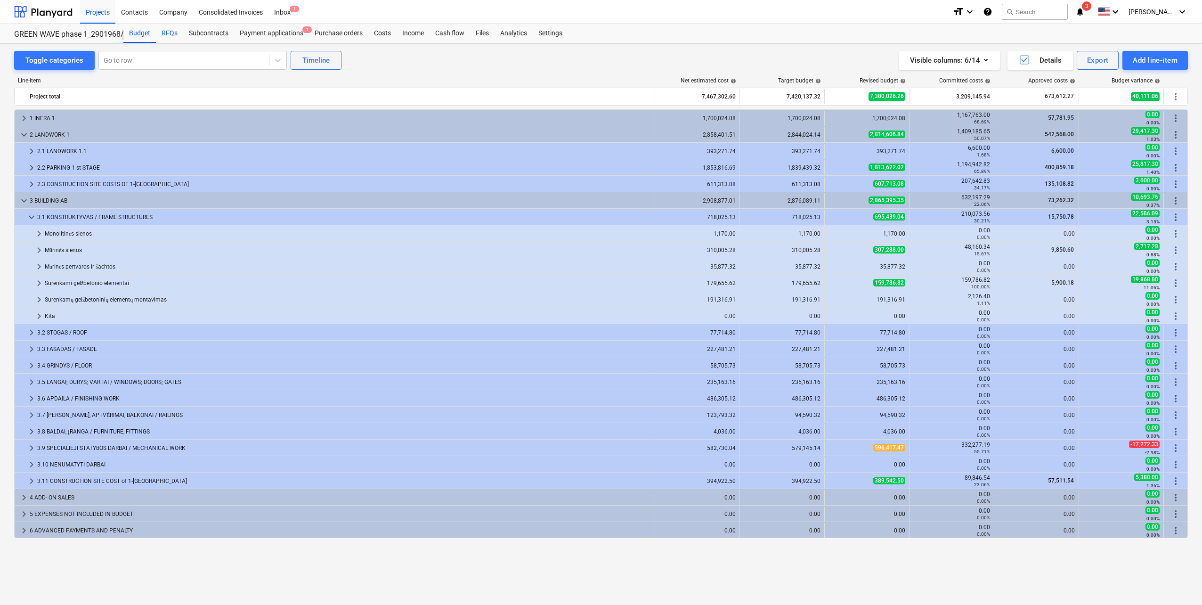
click at [164, 39] on div "RFQs" at bounding box center [169, 33] width 27 height 19
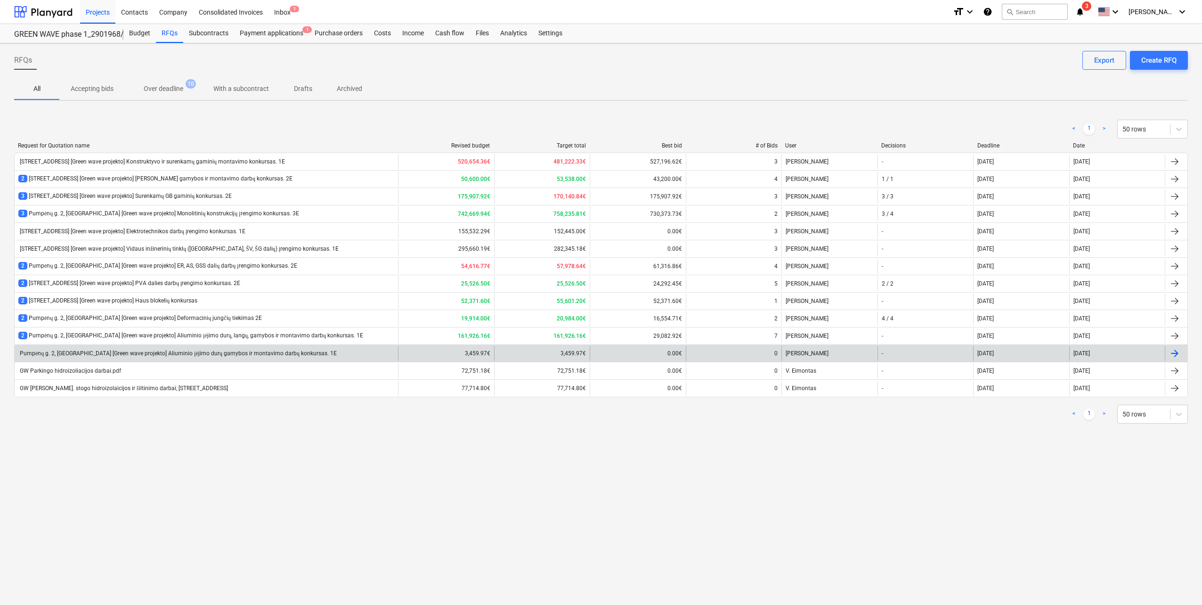
click at [248, 356] on div "Pumpėnų g. 2, [GEOGRAPHIC_DATA] [Green wave projekto] Aliuminio įėjimo durų gam…" at bounding box center [177, 353] width 319 height 7
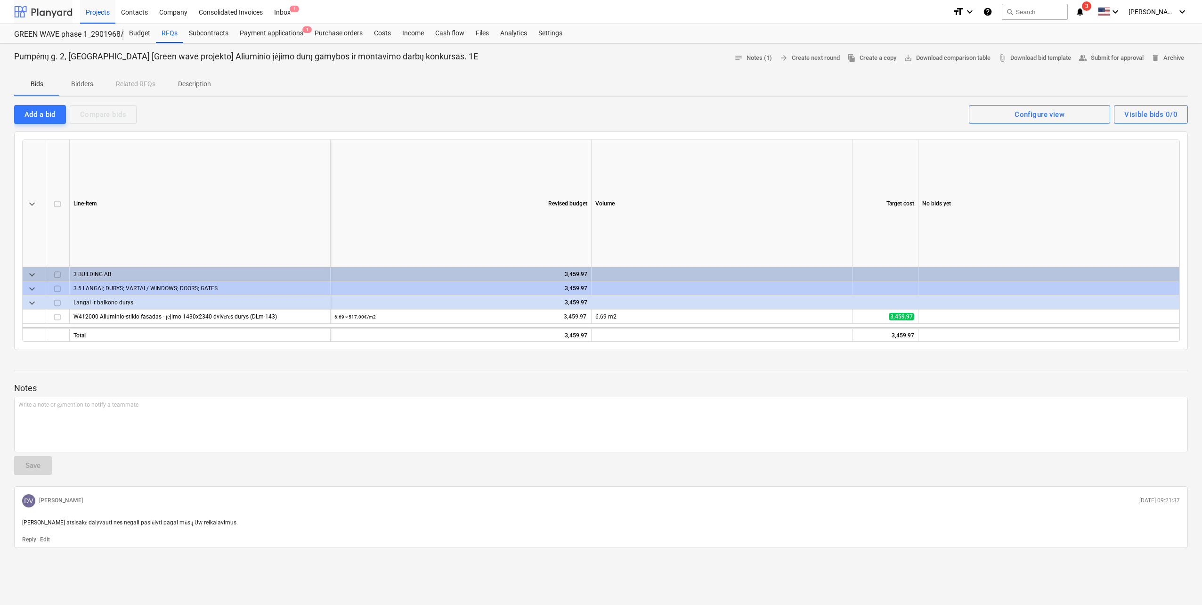
click at [57, 19] on div at bounding box center [43, 12] width 58 height 24
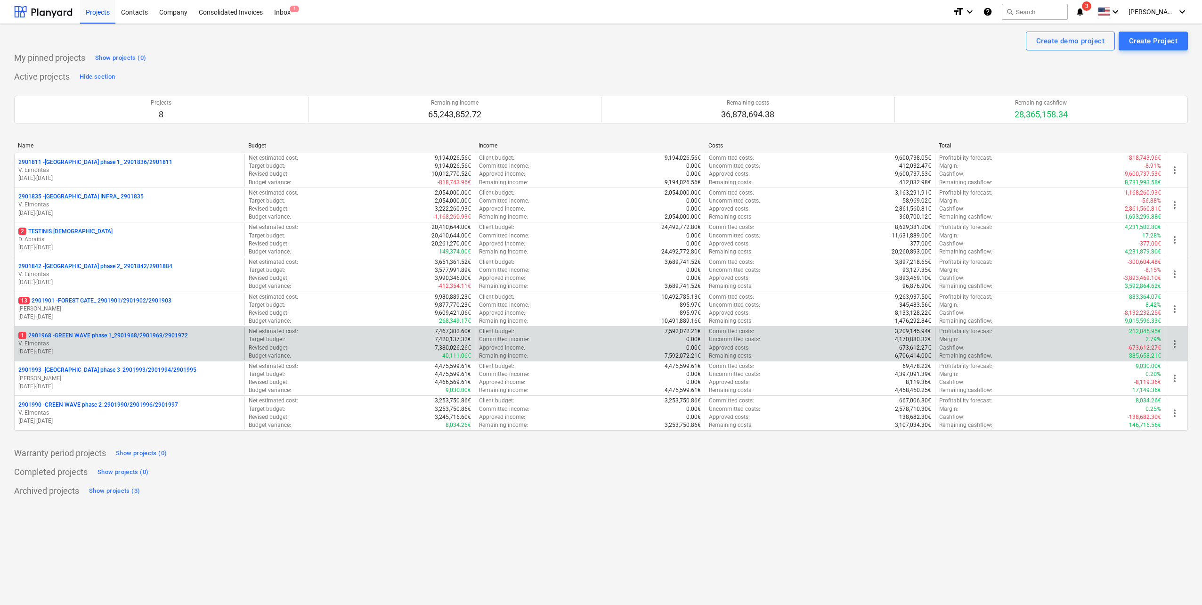
click at [127, 339] on p "1 2901968 - GREEN WAVE phase 1_2901968/2901969/2901972" at bounding box center [103, 336] width 170 height 8
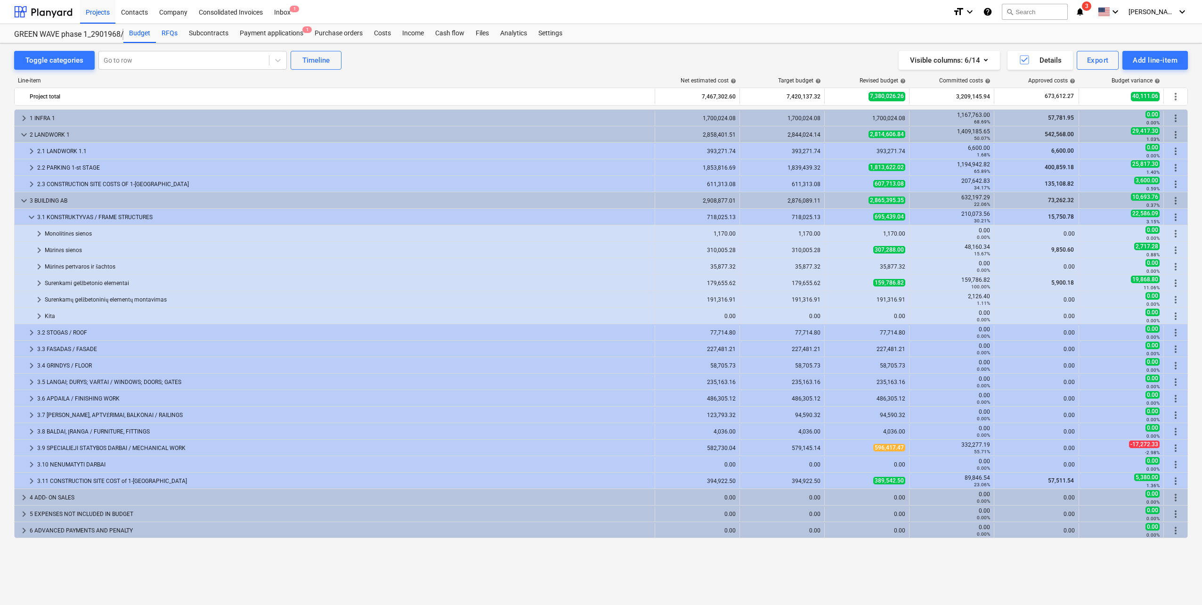
click at [169, 32] on div "RFQs" at bounding box center [169, 33] width 27 height 19
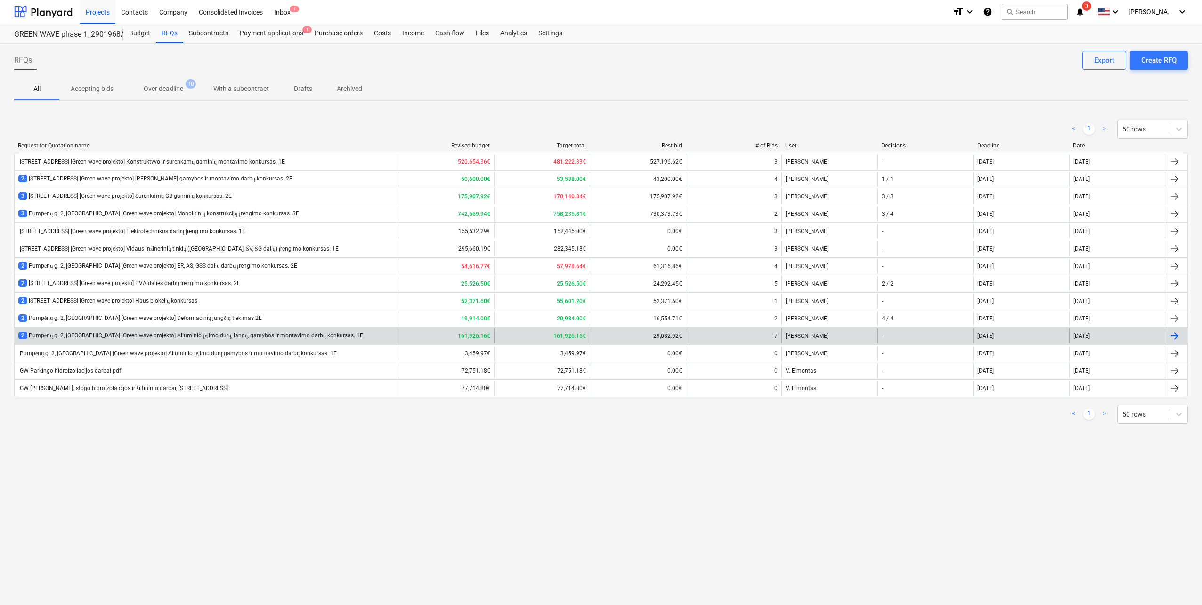
click at [221, 333] on div "2 [STREET_ADDRESS] [Green wave projekto] Aliuminio įėjimo durų, langų, gamybos …" at bounding box center [190, 336] width 345 height 8
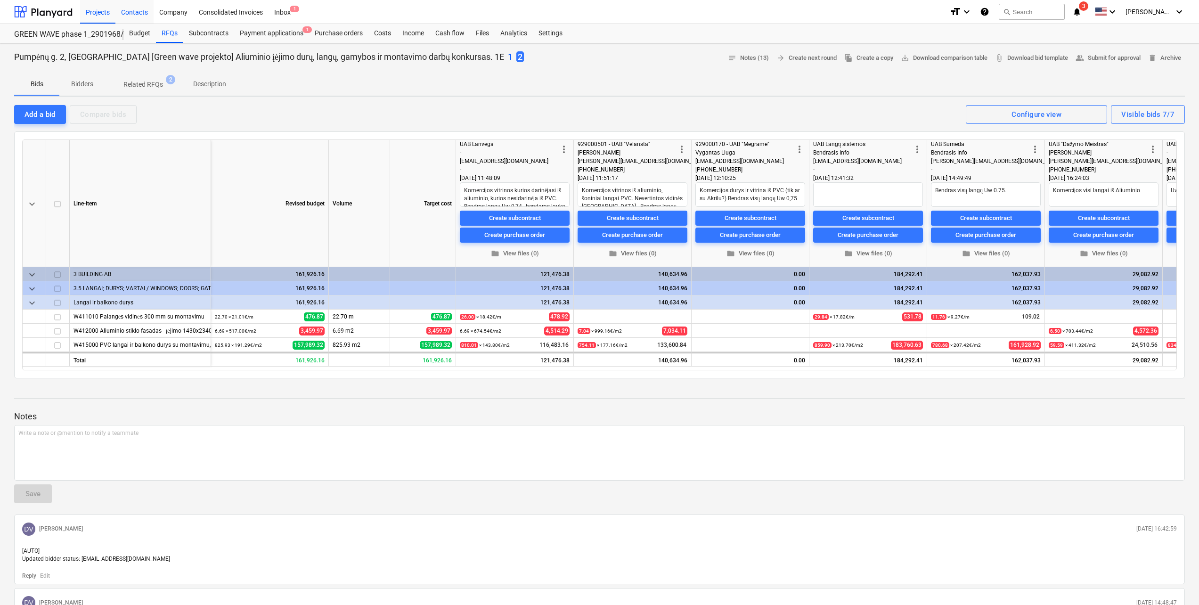
type textarea "x"
click at [142, 12] on div "Contacts" at bounding box center [134, 12] width 38 height 24
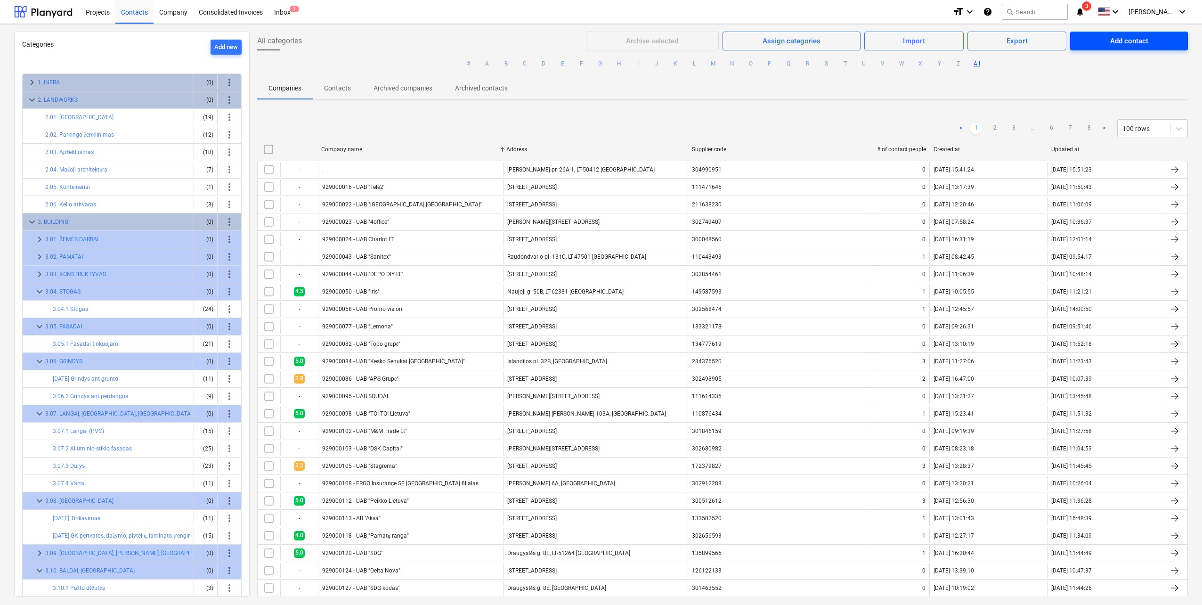
click at [1104, 39] on span "Add contact" at bounding box center [1129, 41] width 95 height 12
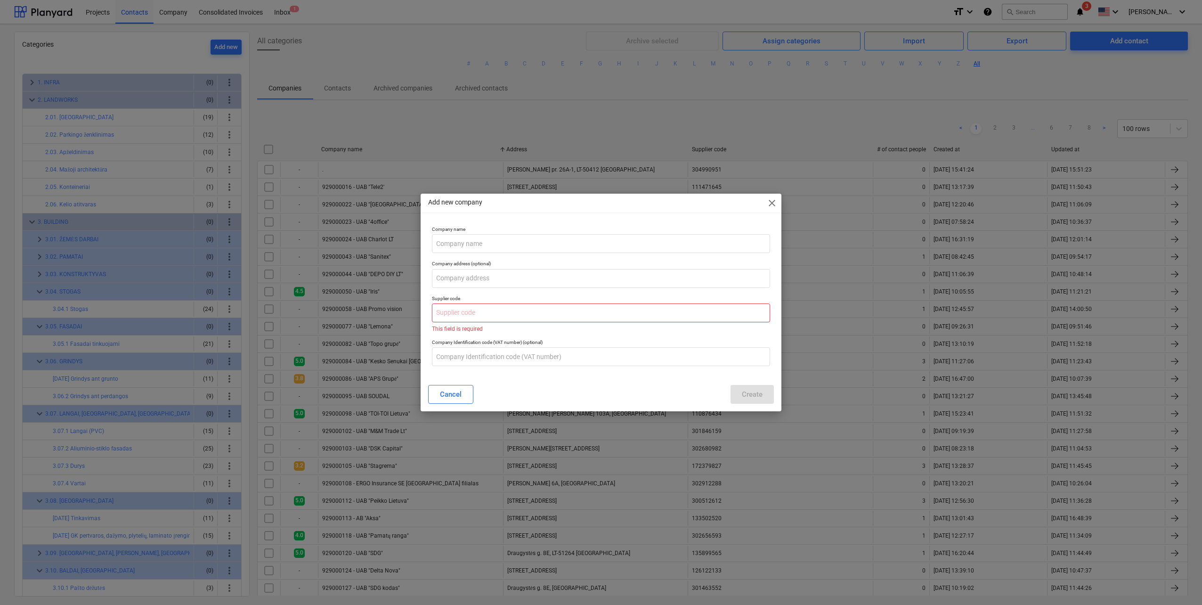
click at [484, 310] on input "text" at bounding box center [601, 312] width 338 height 19
paste input "304562897"
type input "304562897"
click at [585, 328] on p "Error: Company with this supplier code already exists - 929000490 - UAB &quot;A…" at bounding box center [601, 329] width 338 height 6
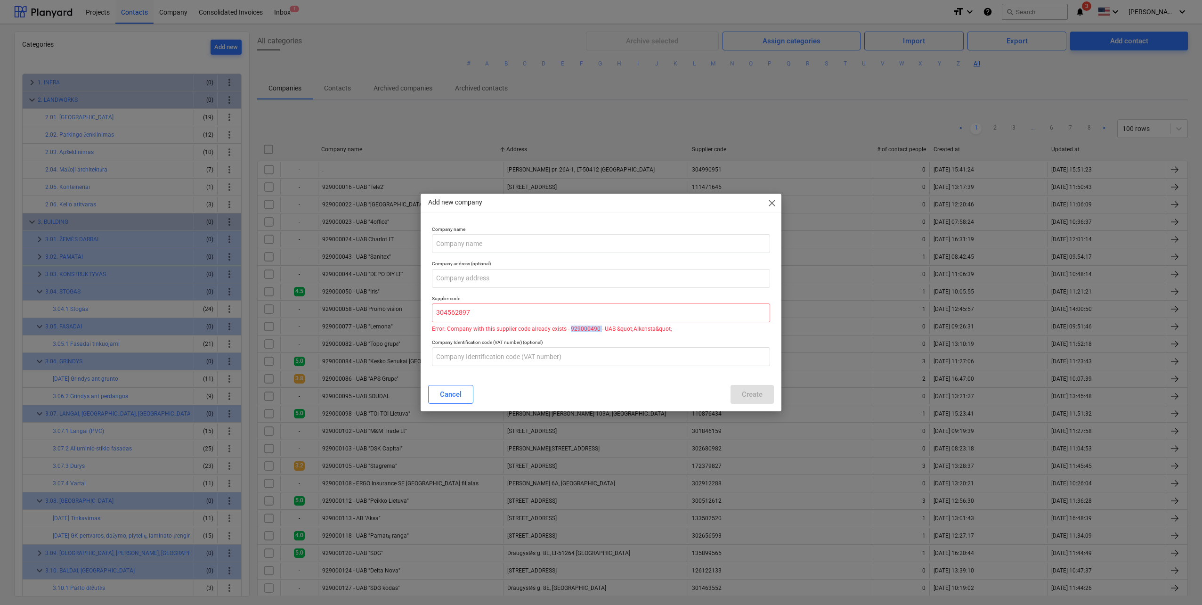
copy p "929000490"
click at [464, 390] on button "Cancel" at bounding box center [450, 394] width 45 height 19
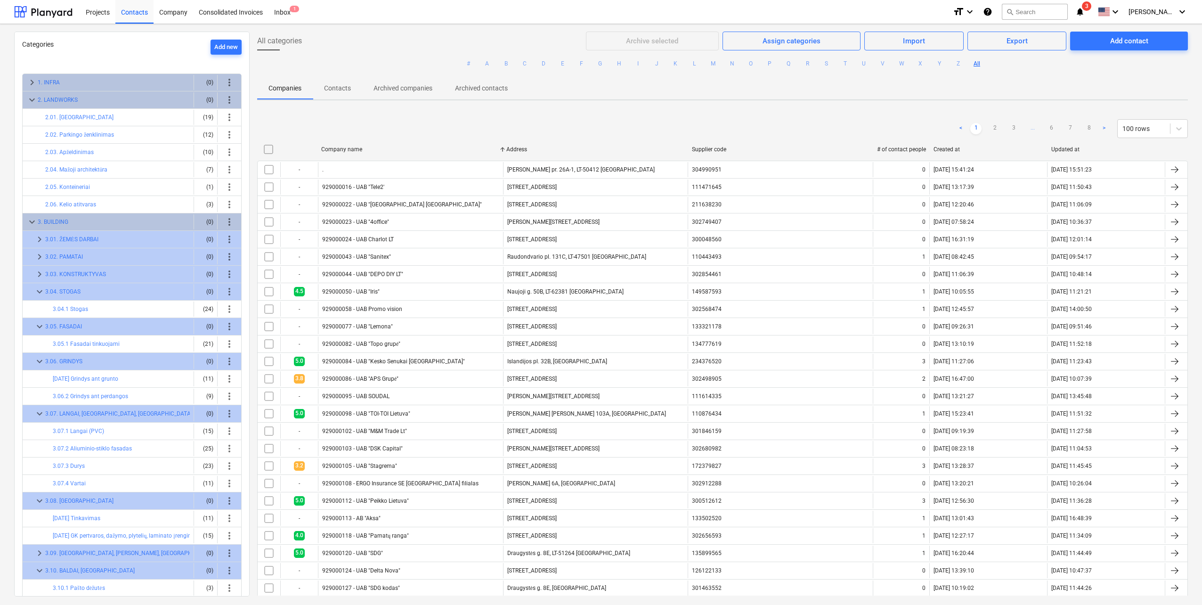
click at [464, 390] on div "929000095 - UAB SOUDAL" at bounding box center [410, 396] width 185 height 15
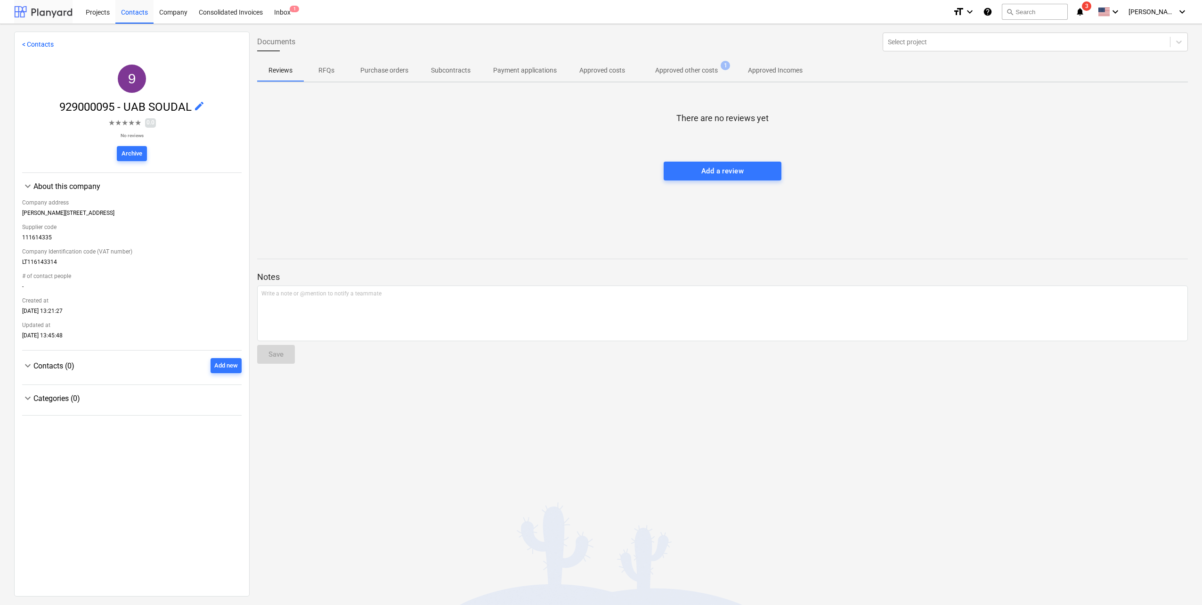
click at [38, 11] on div at bounding box center [43, 12] width 58 height 24
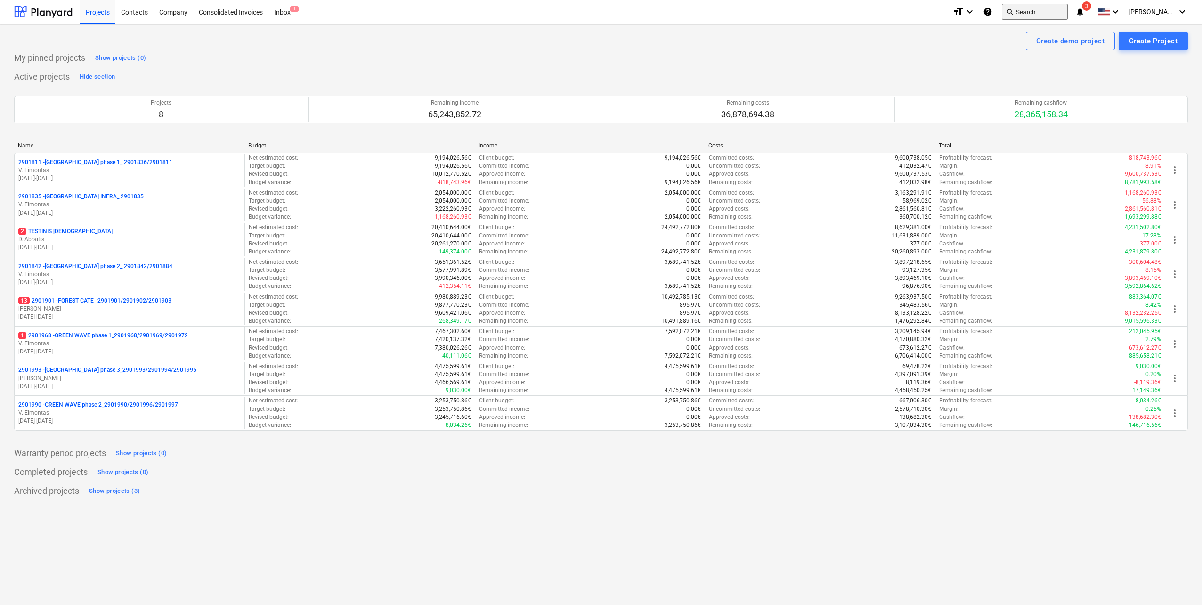
click at [1040, 10] on button "search Search" at bounding box center [1035, 12] width 66 height 16
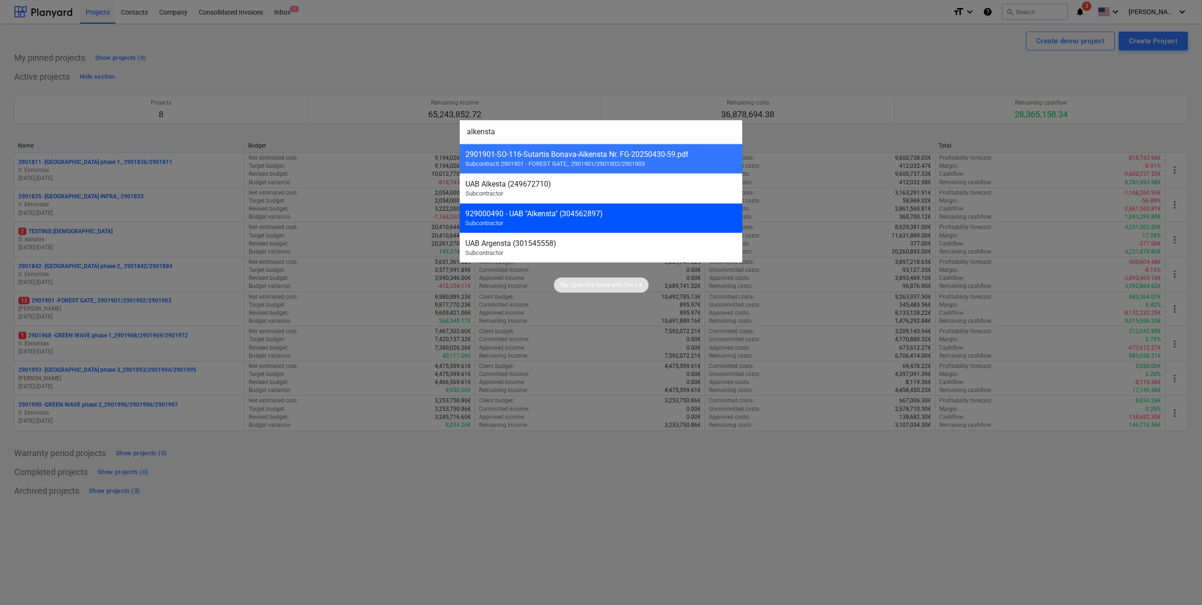
type input "alkensta"
click at [572, 214] on div "929000490 - UAB "Alkensta" (304562897)" at bounding box center [601, 213] width 271 height 9
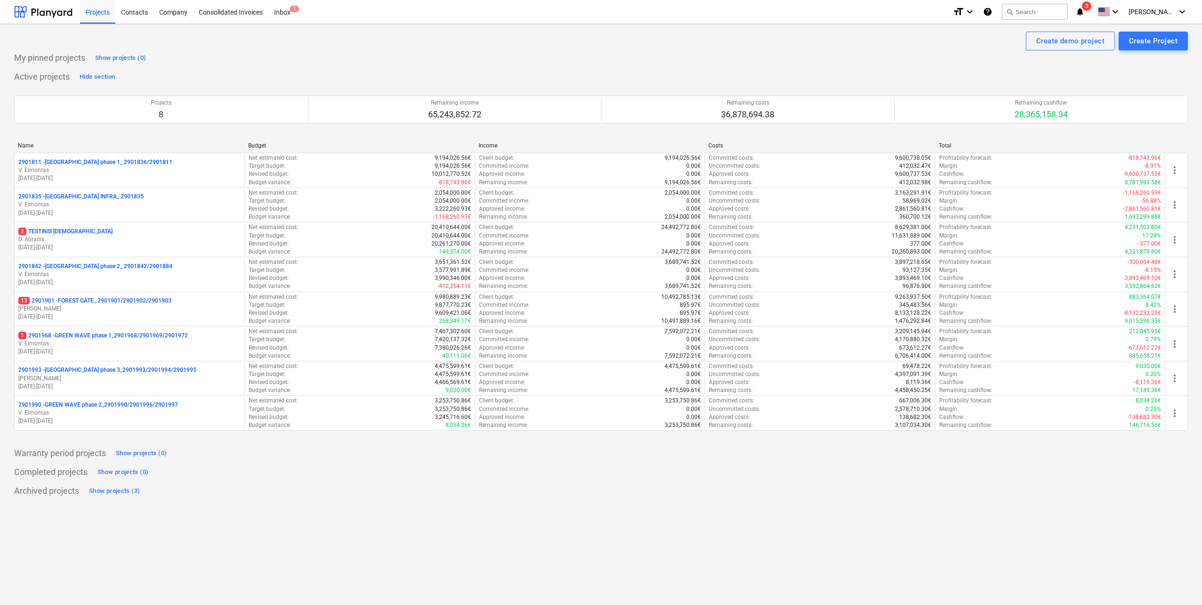
click at [441, 470] on div "Completed projects Show projects (0)" at bounding box center [601, 472] width 1174 height 15
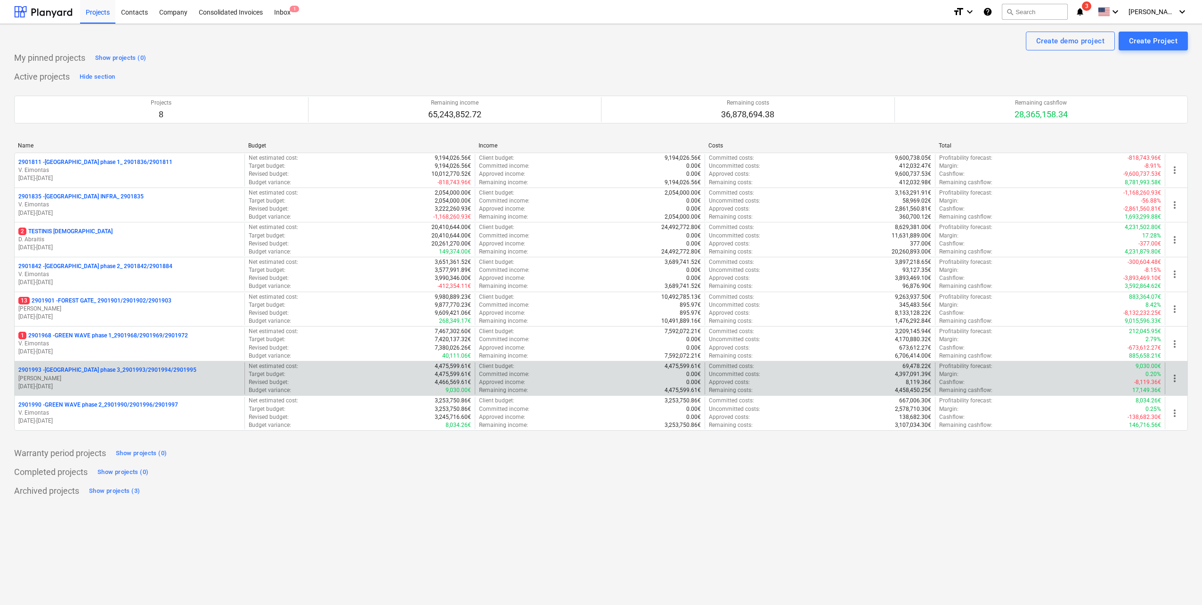
click at [139, 375] on p "[PERSON_NAME]" at bounding box center [129, 379] width 222 height 8
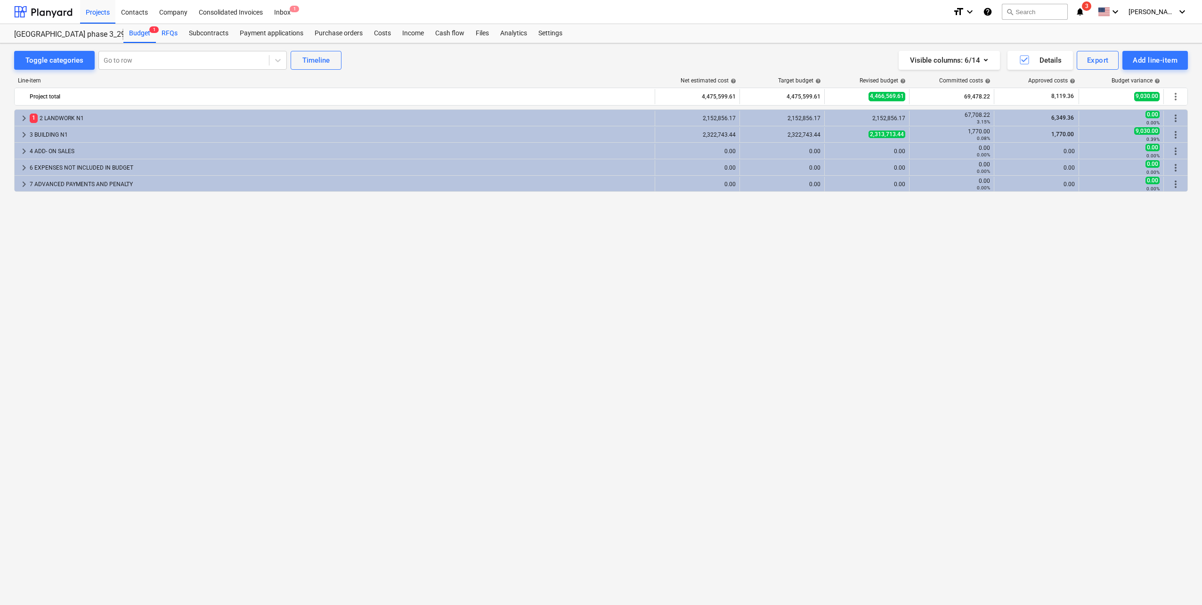
click at [168, 30] on div "RFQs" at bounding box center [169, 33] width 27 height 19
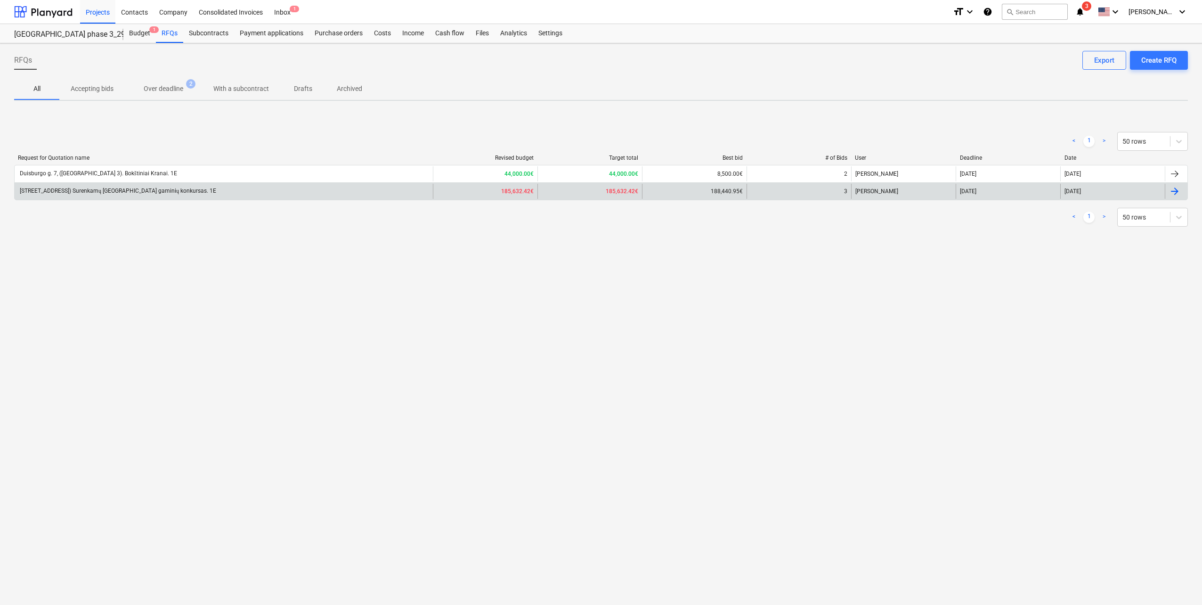
click at [199, 196] on div "Duisburgo g. 7, Vilnius (Lake Town 3 N1) Surenkamų GB gaminių konkursas. 1E" at bounding box center [224, 191] width 418 height 15
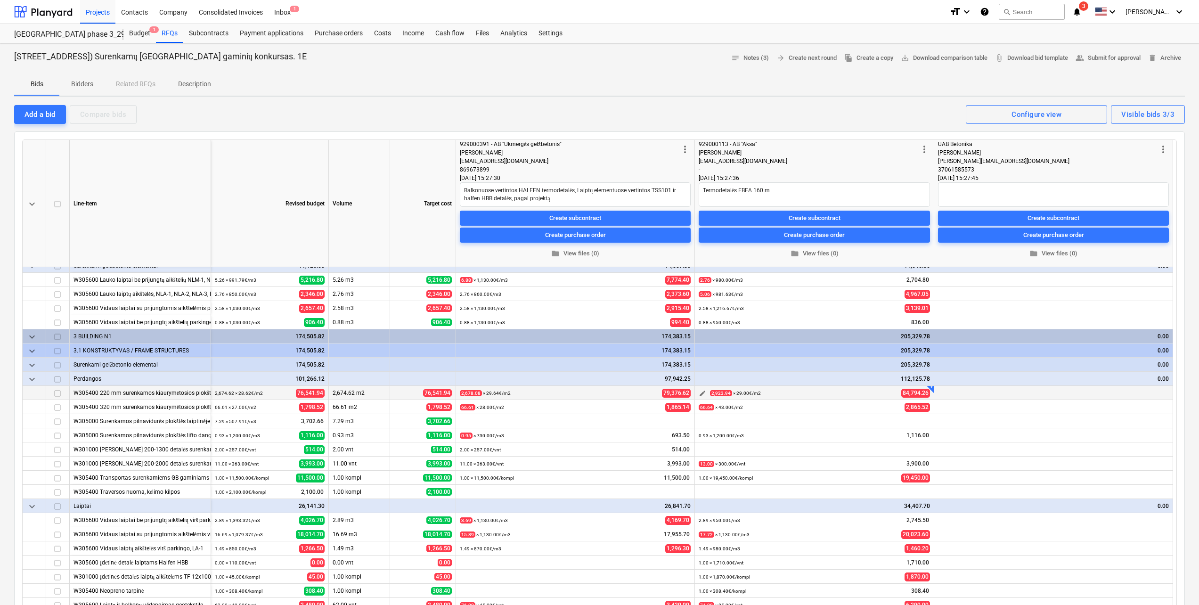
scroll to position [81, 0]
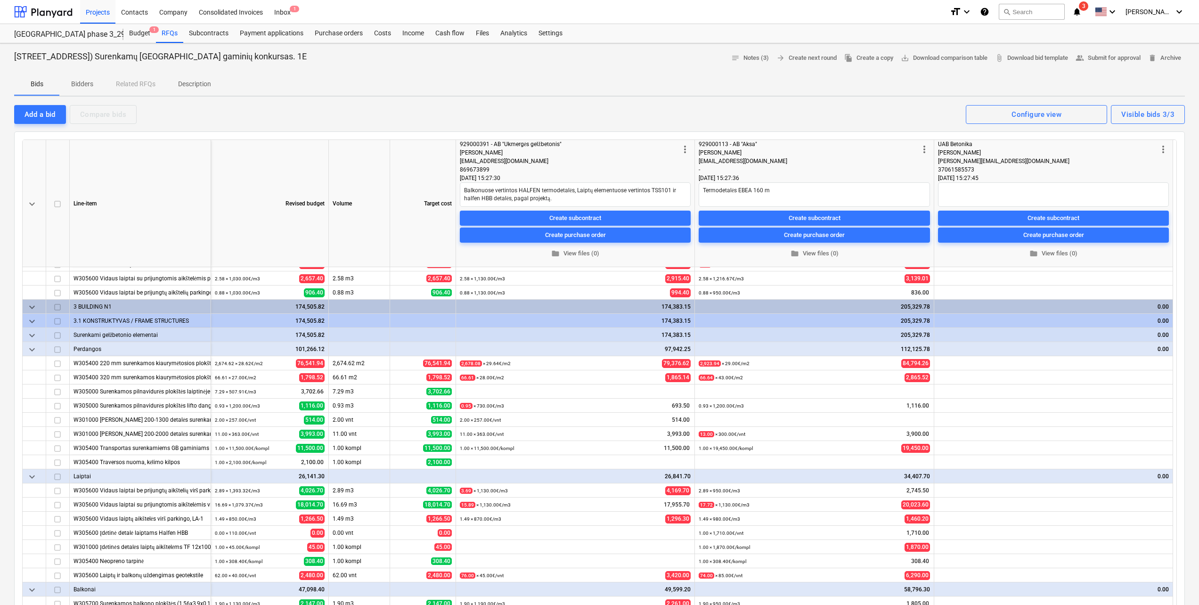
click at [772, 102] on div "Duisburgo g. 7, Vilnius (Lake Town 3 N1) Surenkamų GB gaminių konkursas. 1E not…" at bounding box center [599, 547] width 1199 height 1009
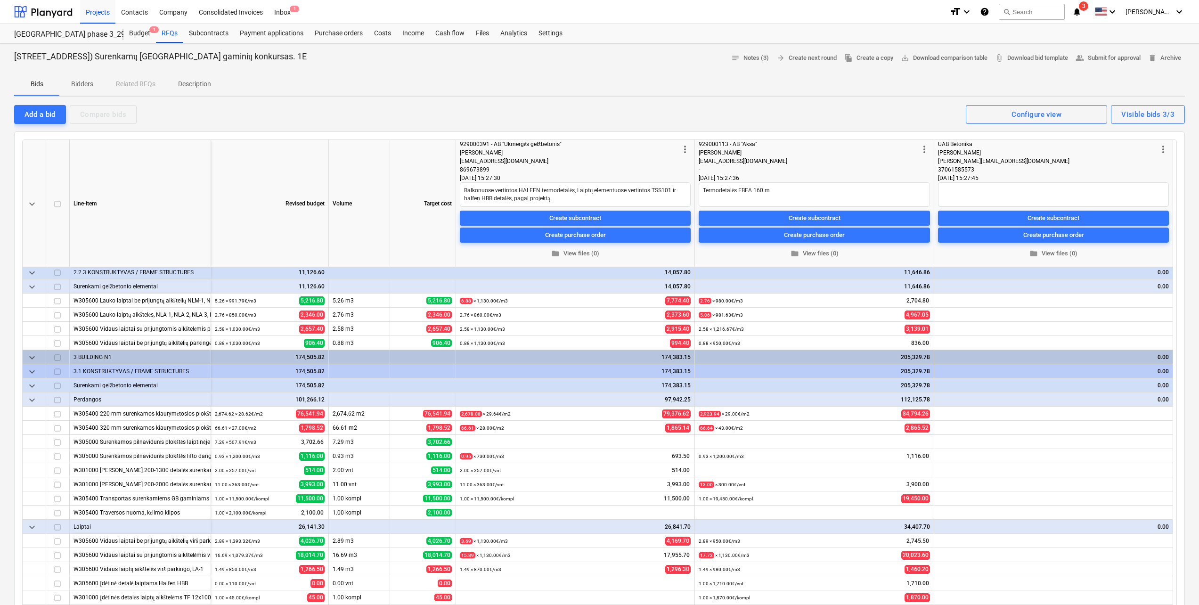
scroll to position [0, 0]
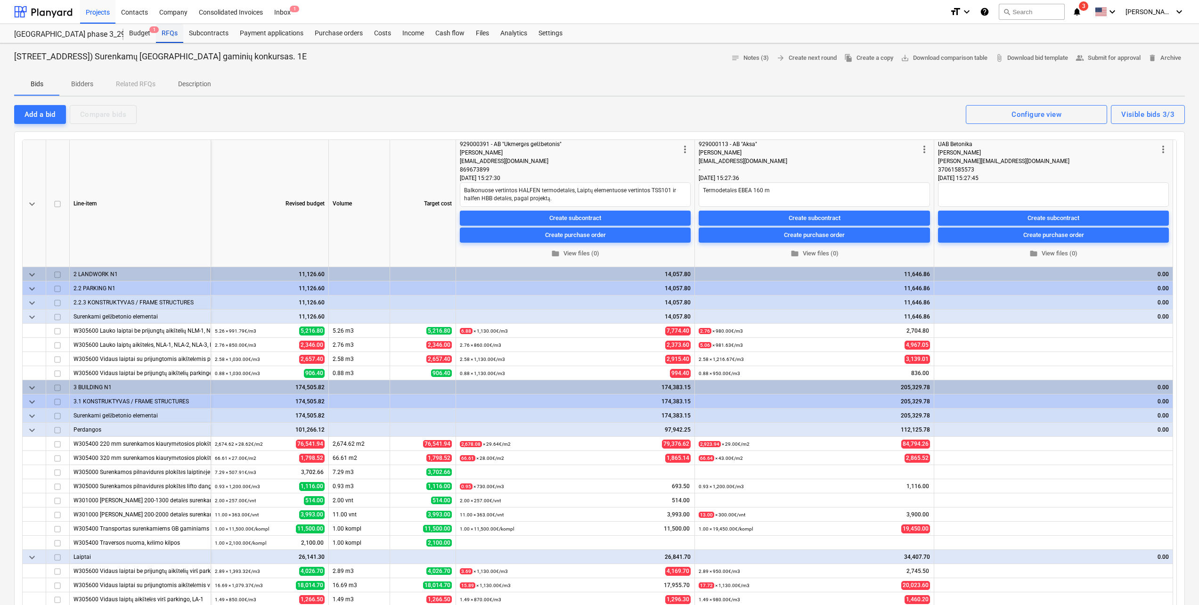
click at [166, 33] on div "RFQs" at bounding box center [169, 33] width 27 height 19
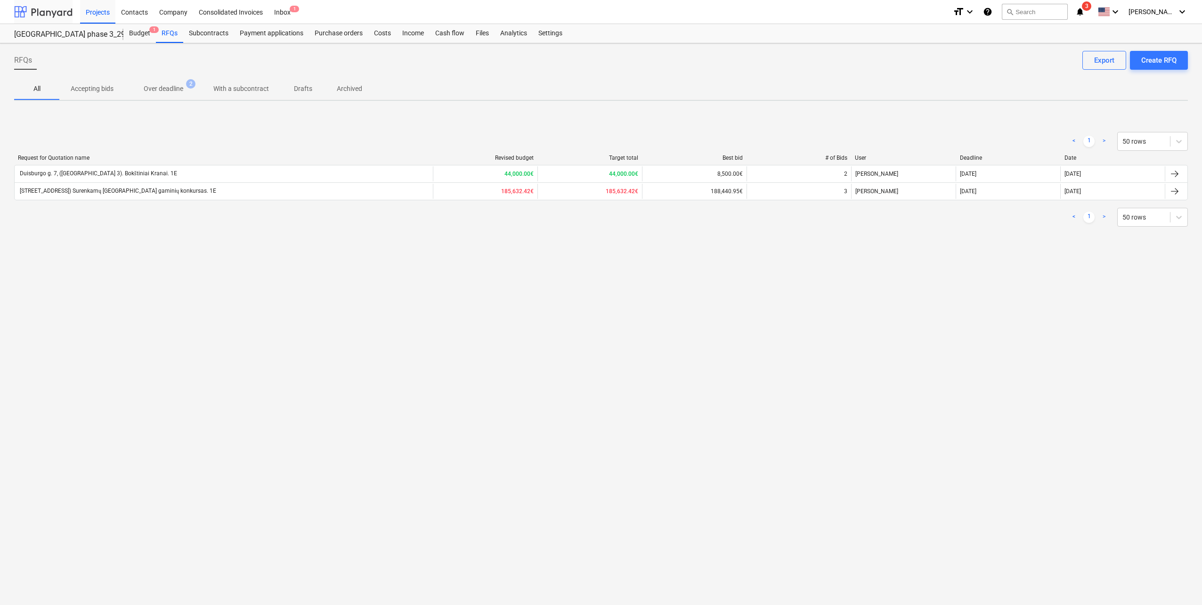
click at [48, 12] on div at bounding box center [43, 12] width 58 height 24
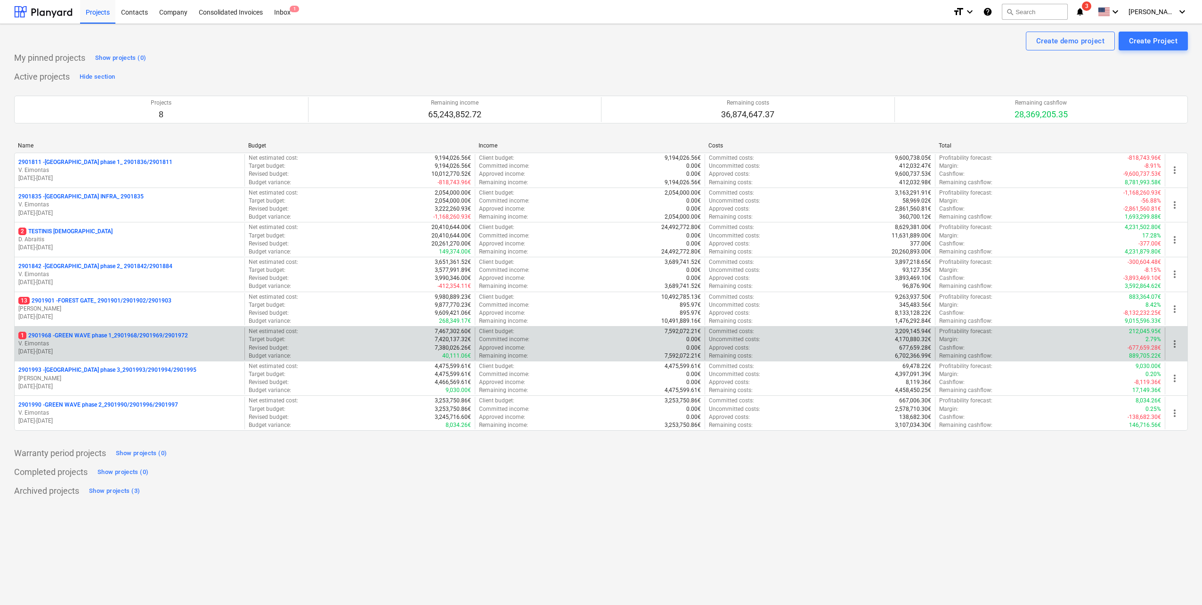
click at [165, 341] on p "V. Eimontas" at bounding box center [129, 344] width 222 height 8
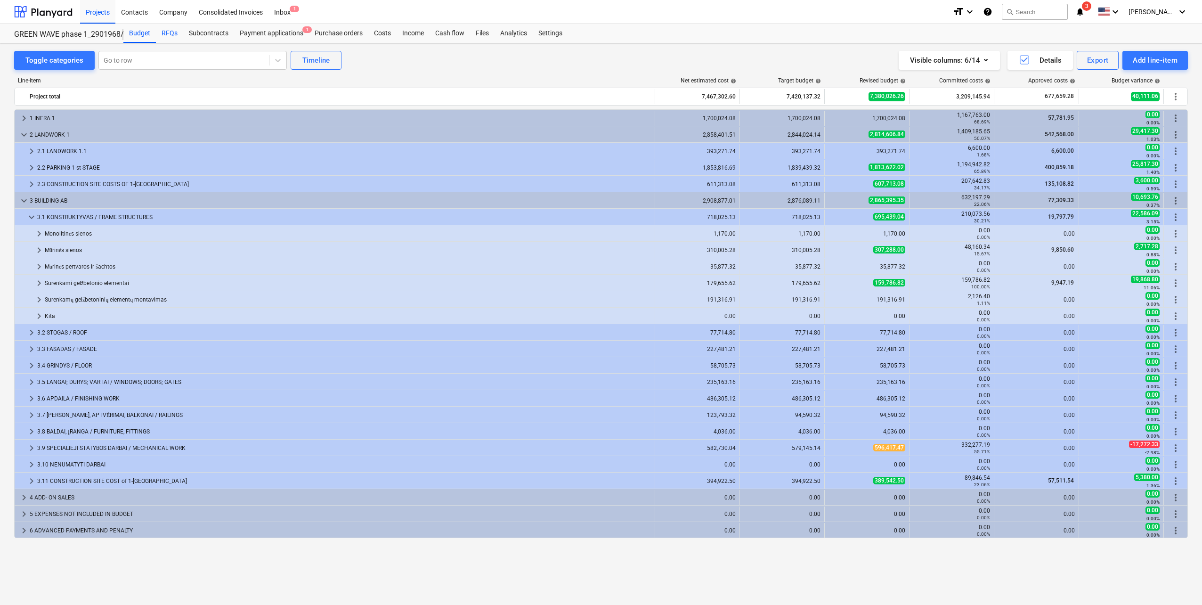
click at [168, 35] on div "RFQs" at bounding box center [169, 33] width 27 height 19
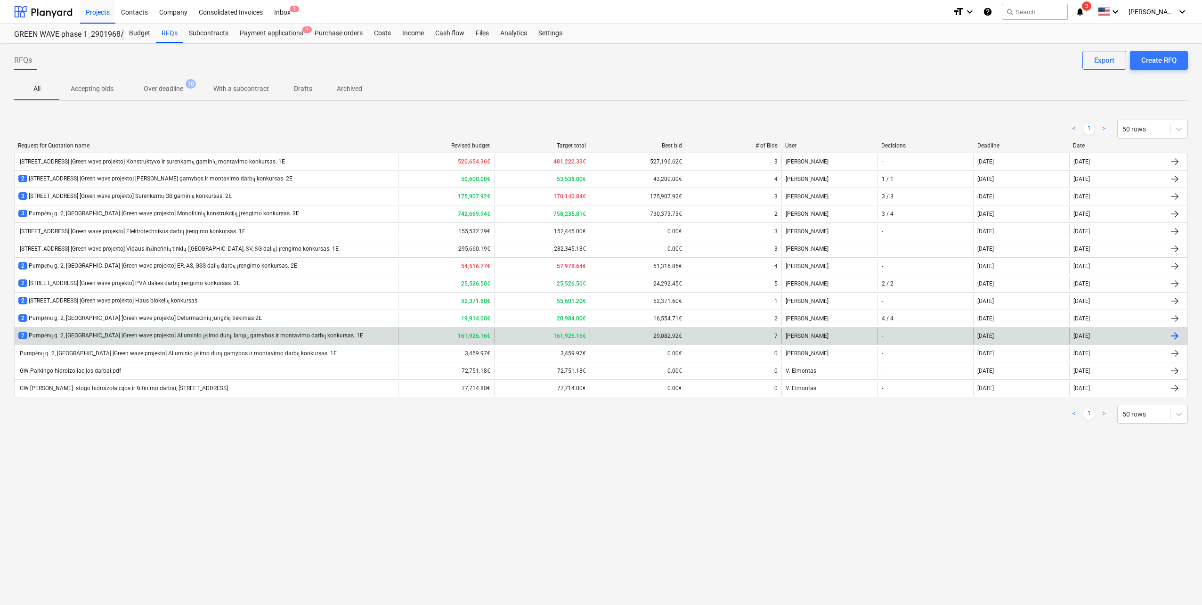
click at [265, 341] on div "2 [STREET_ADDRESS] [Green wave projekto] Aliuminio įėjimo durų, langų, gamybos …" at bounding box center [207, 335] width 384 height 15
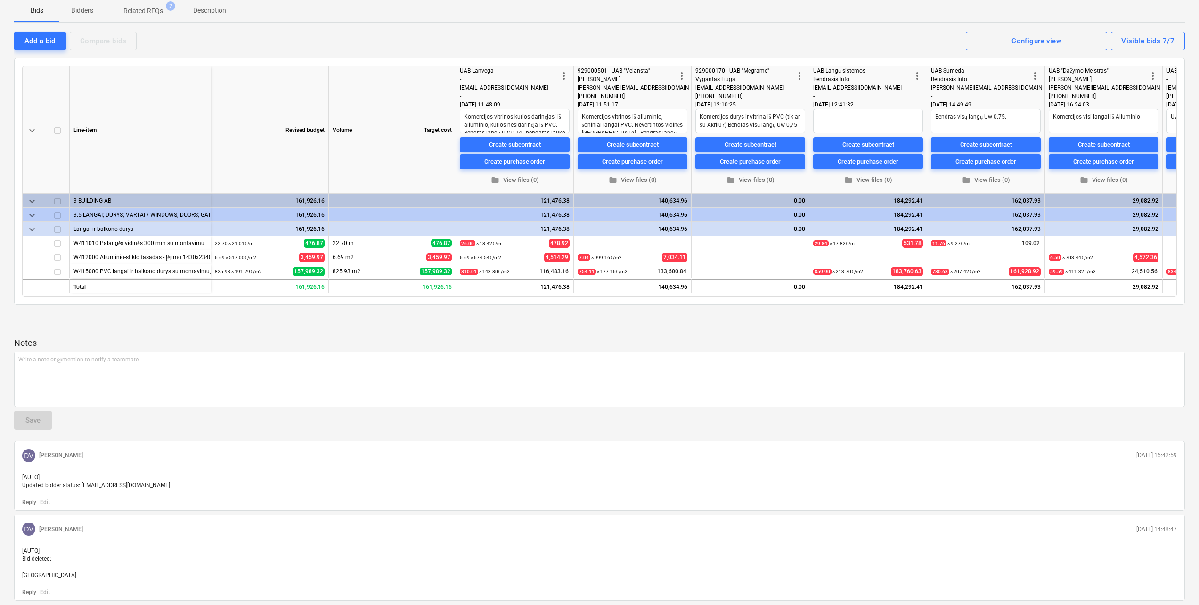
scroll to position [94, 0]
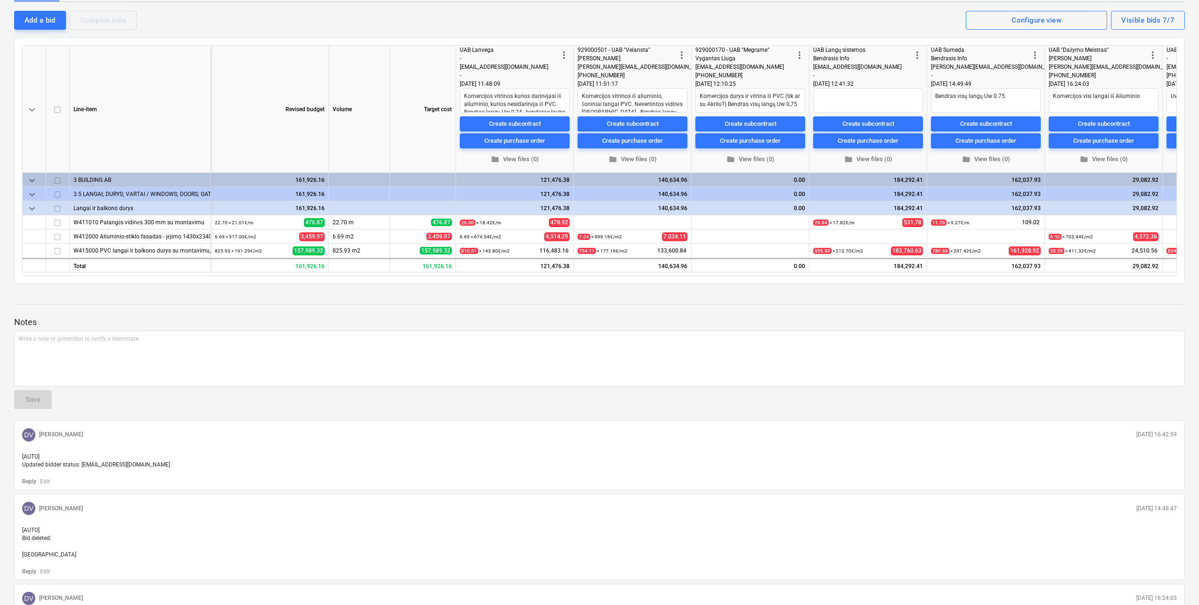
drag, startPoint x: 1194, startPoint y: 0, endPoint x: 488, endPoint y: 321, distance: 776.4
click at [488, 321] on p "Notes" at bounding box center [599, 322] width 1171 height 11
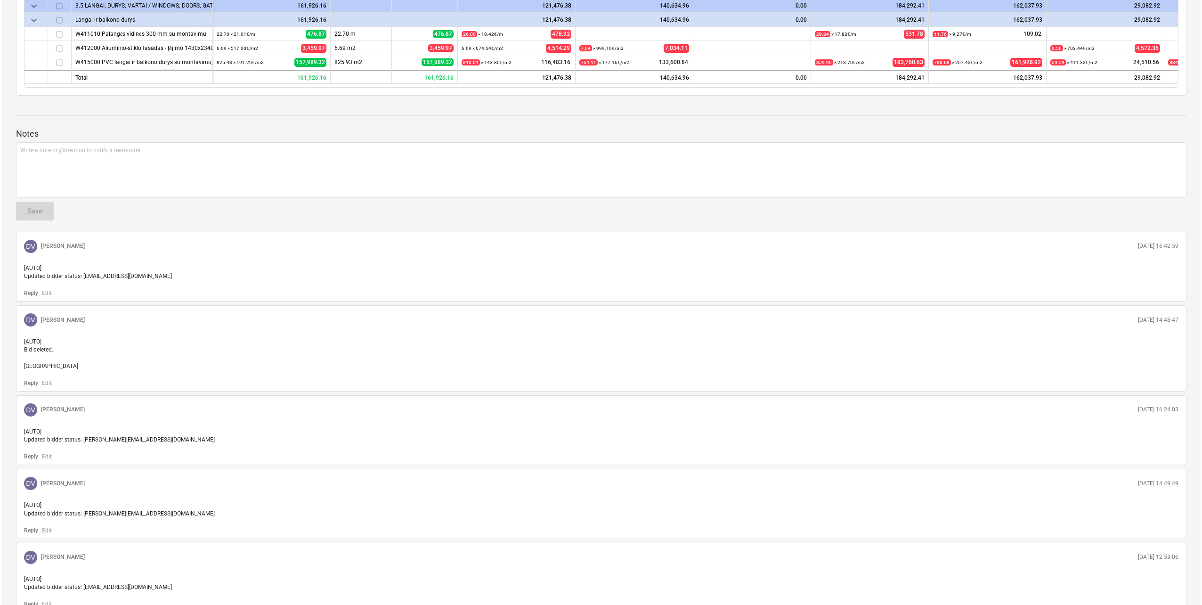
scroll to position [0, 0]
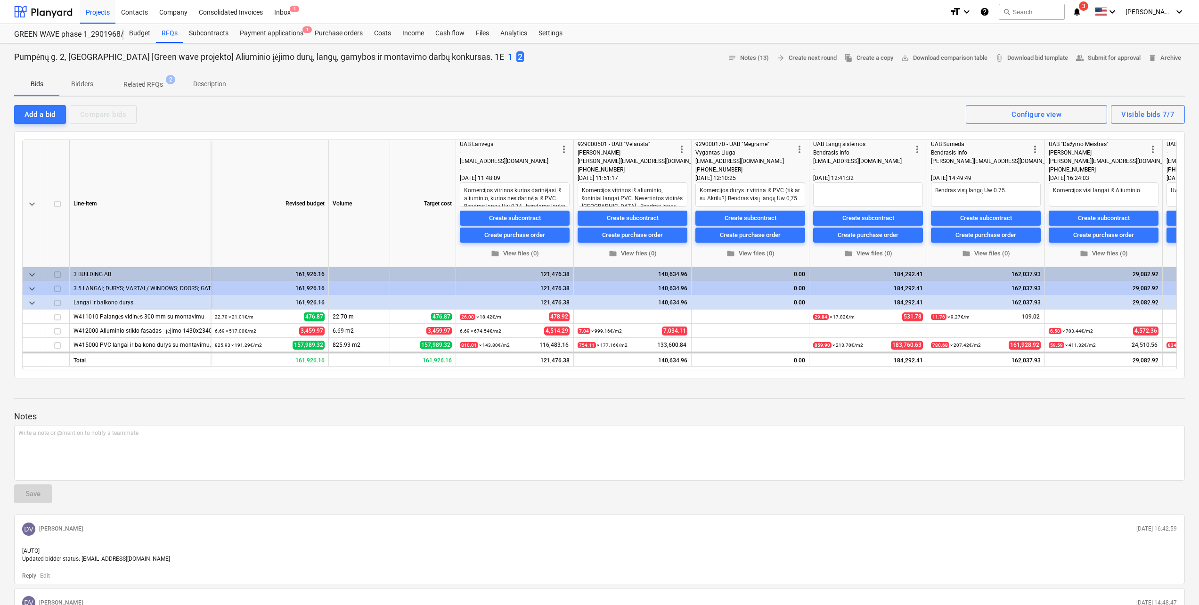
type textarea "x"
click at [65, 14] on div at bounding box center [43, 12] width 58 height 24
